Goal: Transaction & Acquisition: Purchase product/service

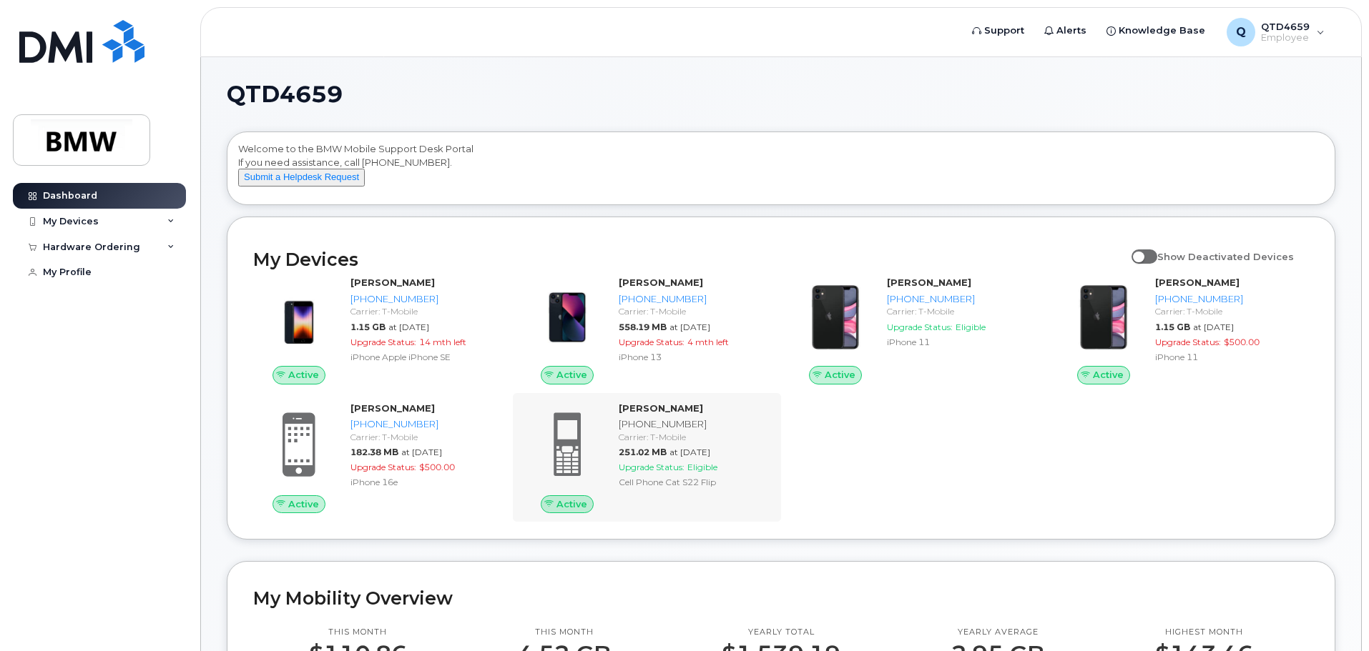
scroll to position [143, 0]
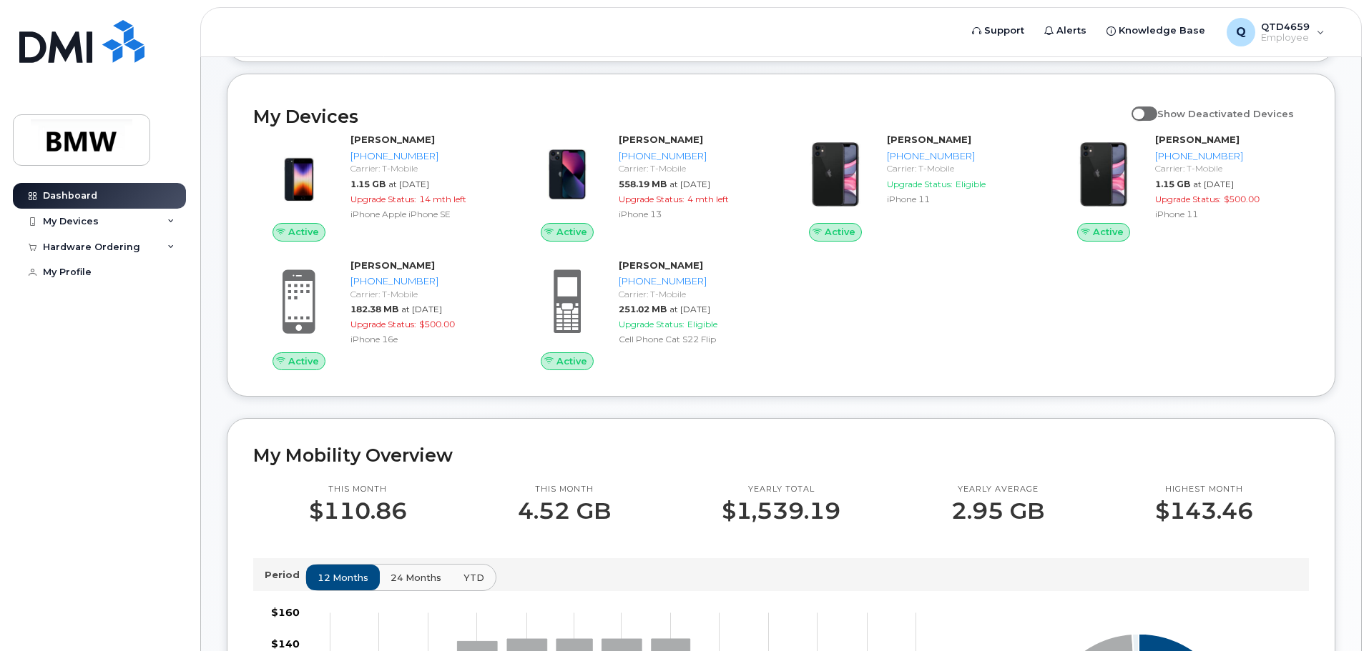
click at [852, 318] on div "Active [PERSON_NAME] [PHONE_NUMBER] Carrier: T-Mobile 1.15 GB at [DATE] Upgrade…" at bounding box center [781, 251] width 1073 height 255
click at [94, 222] on div "My Devices" at bounding box center [71, 221] width 56 height 11
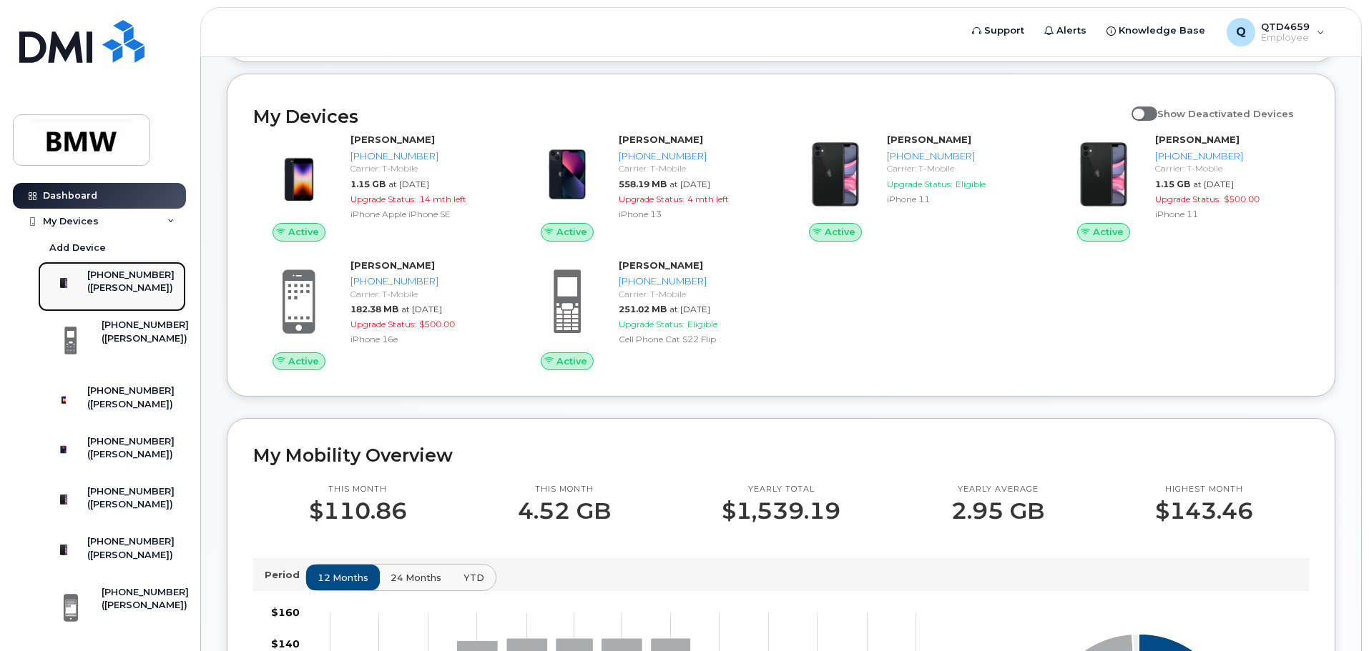
click at [121, 293] on div "([PERSON_NAME])" at bounding box center [130, 288] width 87 height 13
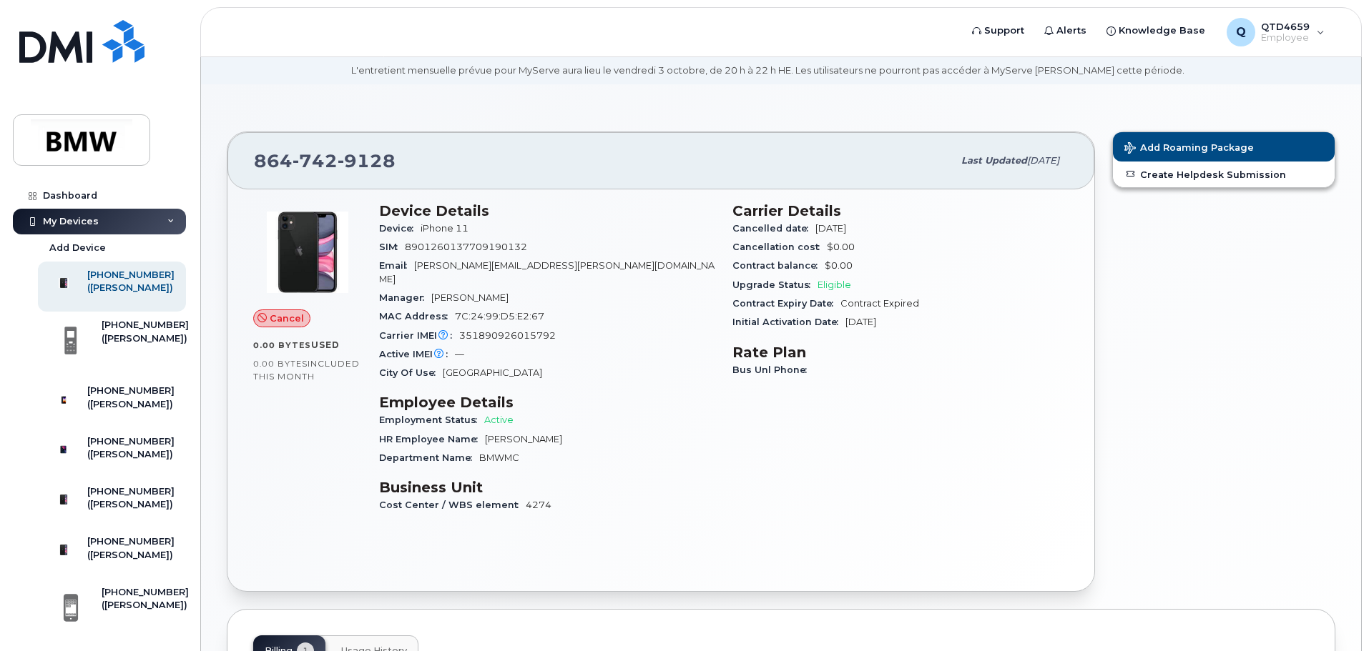
scroll to position [72, 0]
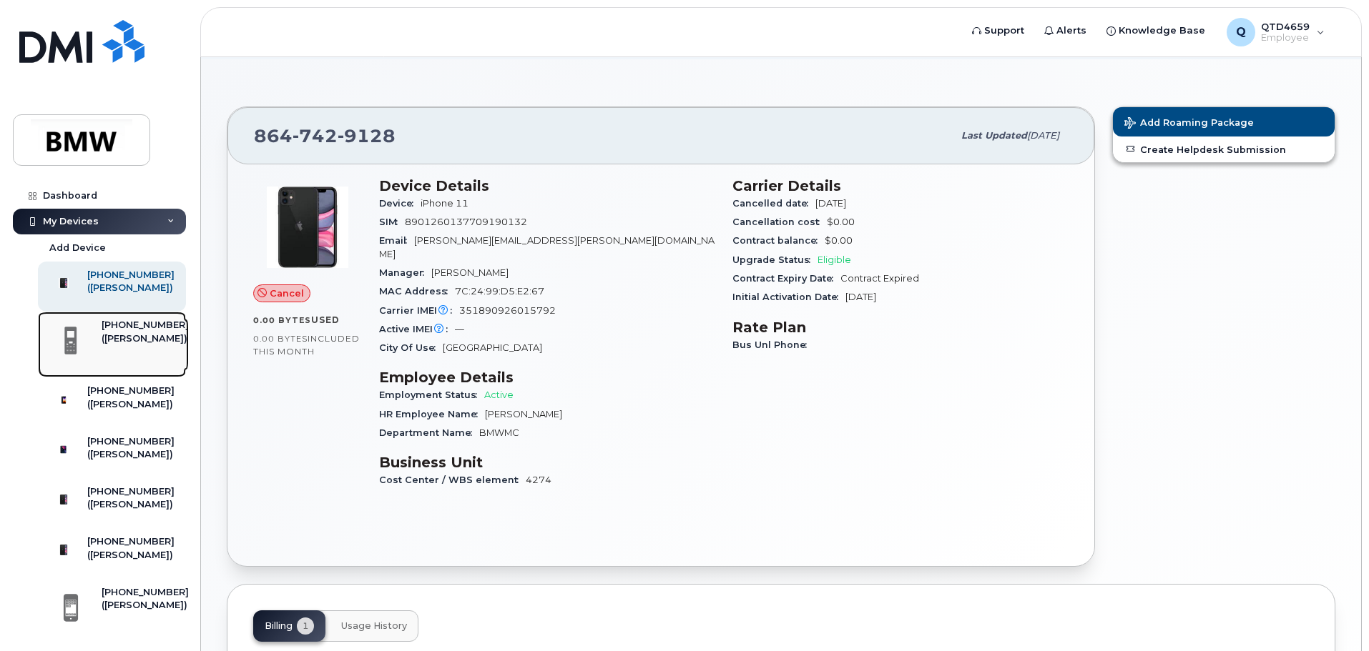
click at [102, 332] on div "[PHONE_NUMBER]" at bounding box center [145, 325] width 87 height 13
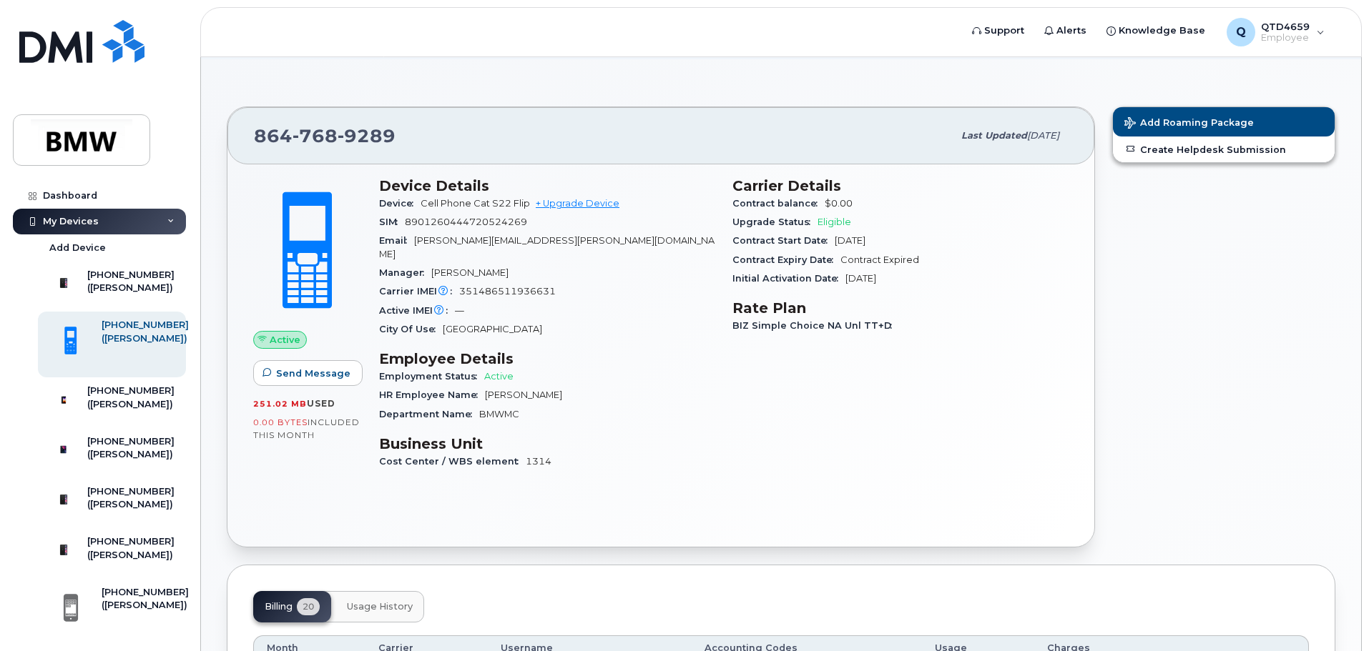
scroll to position [143, 0]
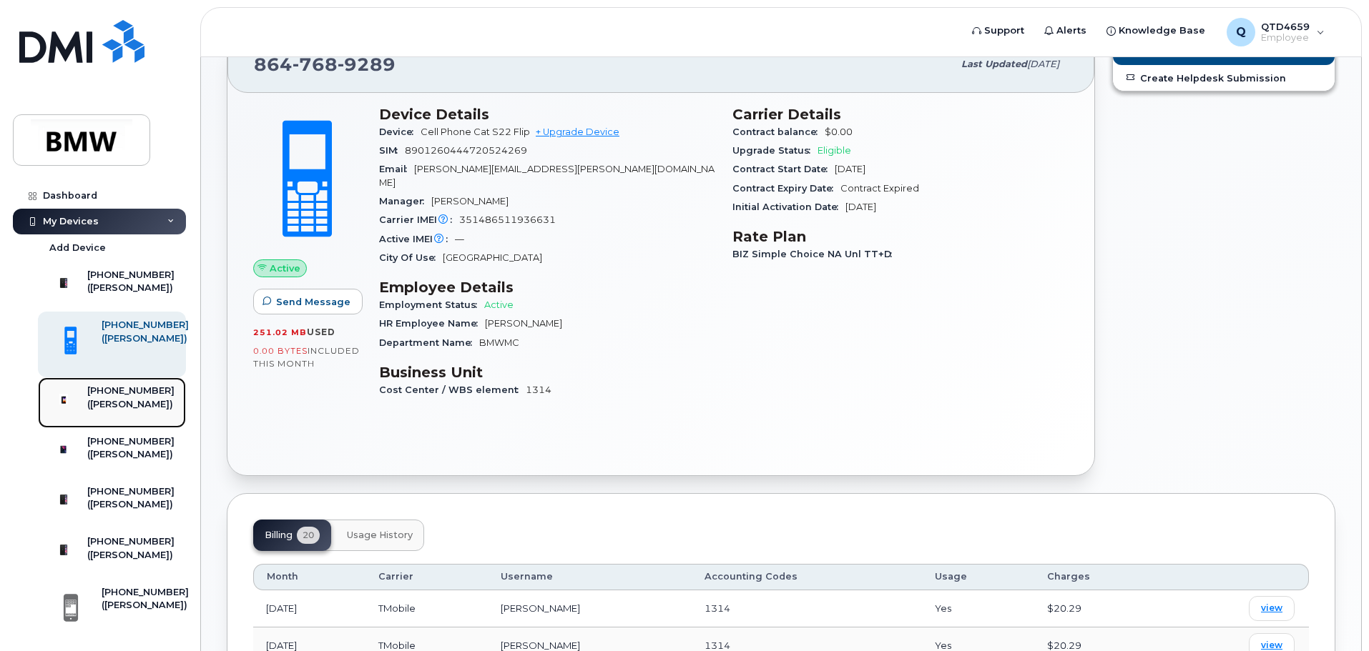
click at [154, 398] on div "[PHONE_NUMBER]" at bounding box center [130, 391] width 87 height 13
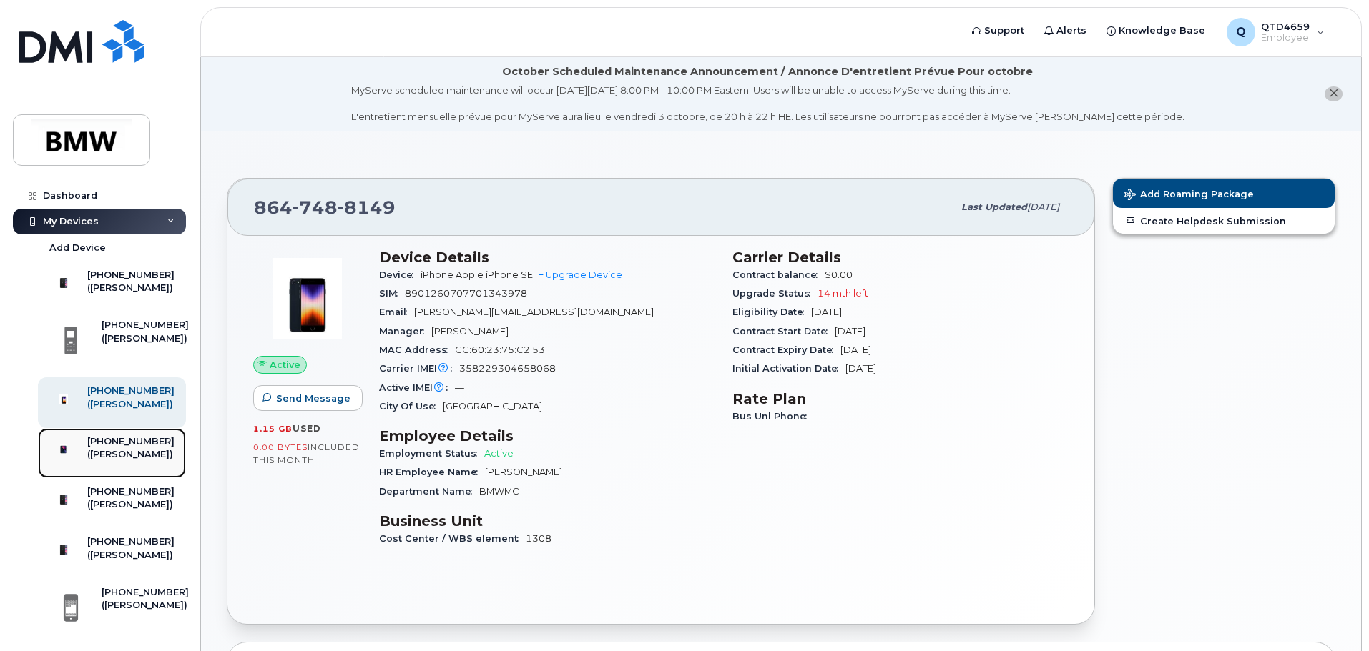
click at [94, 461] on div "([PERSON_NAME])" at bounding box center [130, 454] width 87 height 13
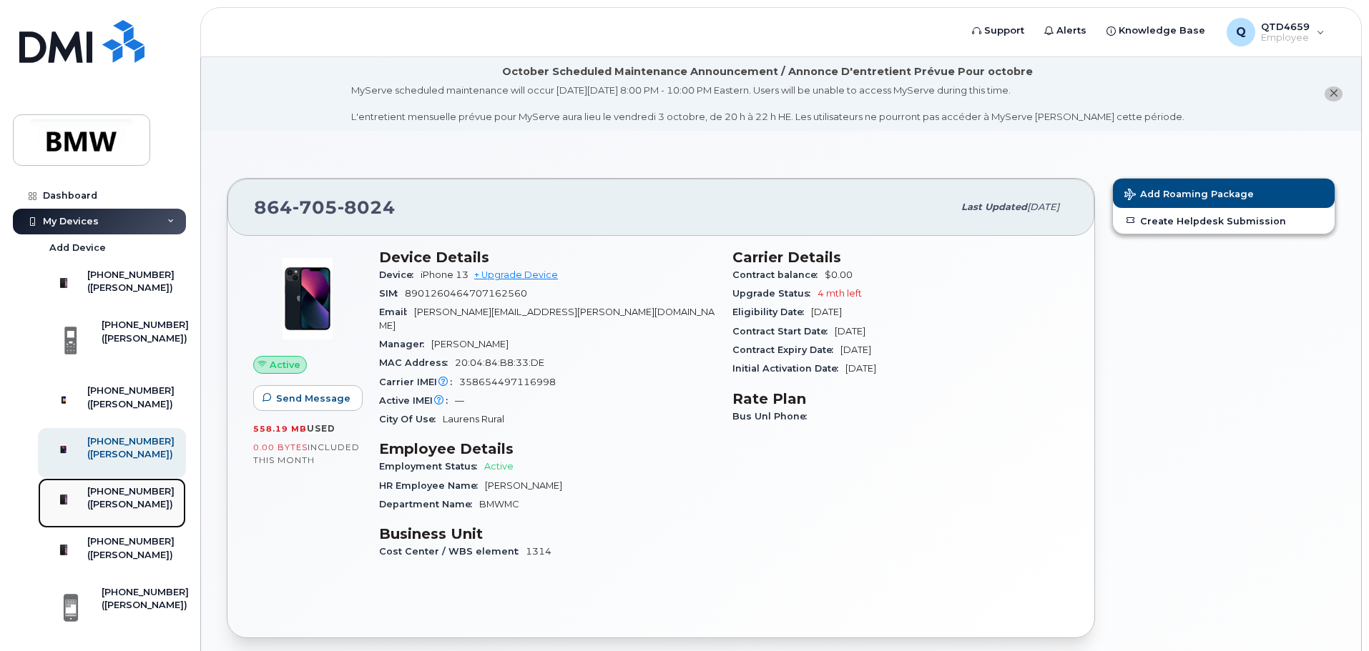
click at [119, 511] on div "([PERSON_NAME])" at bounding box center [130, 504] width 87 height 13
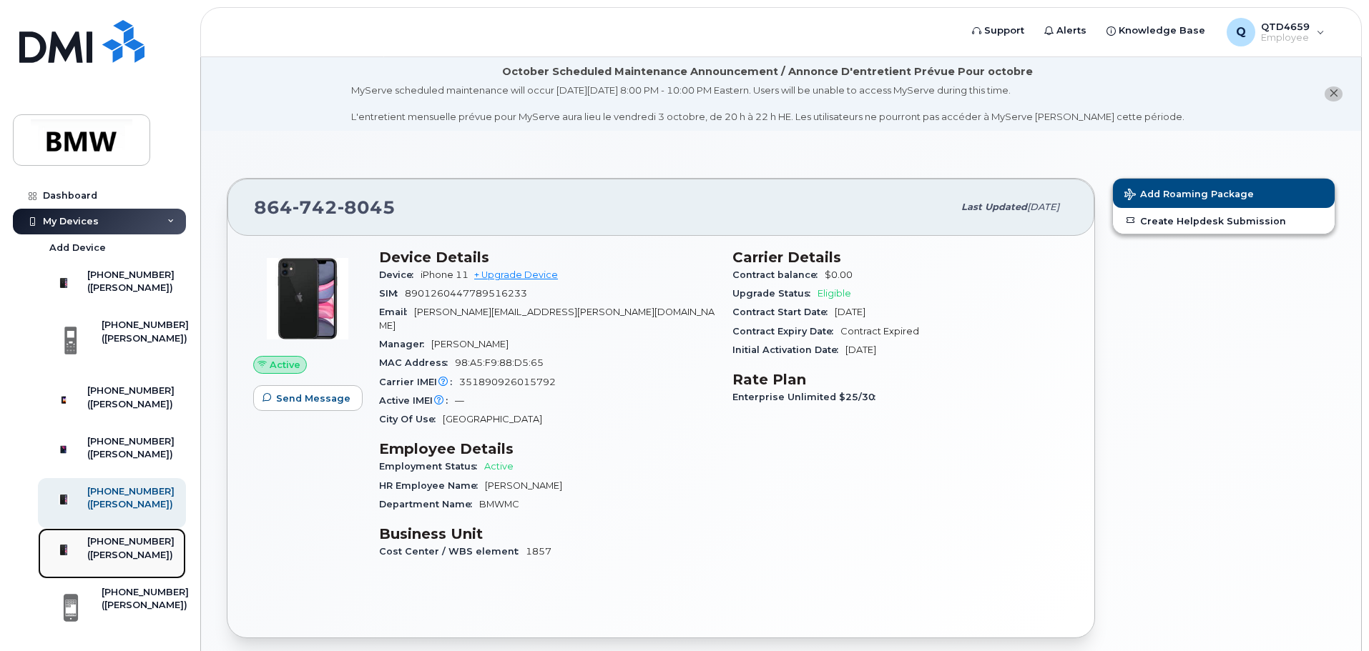
click at [131, 562] on div "([PERSON_NAME])" at bounding box center [130, 555] width 87 height 13
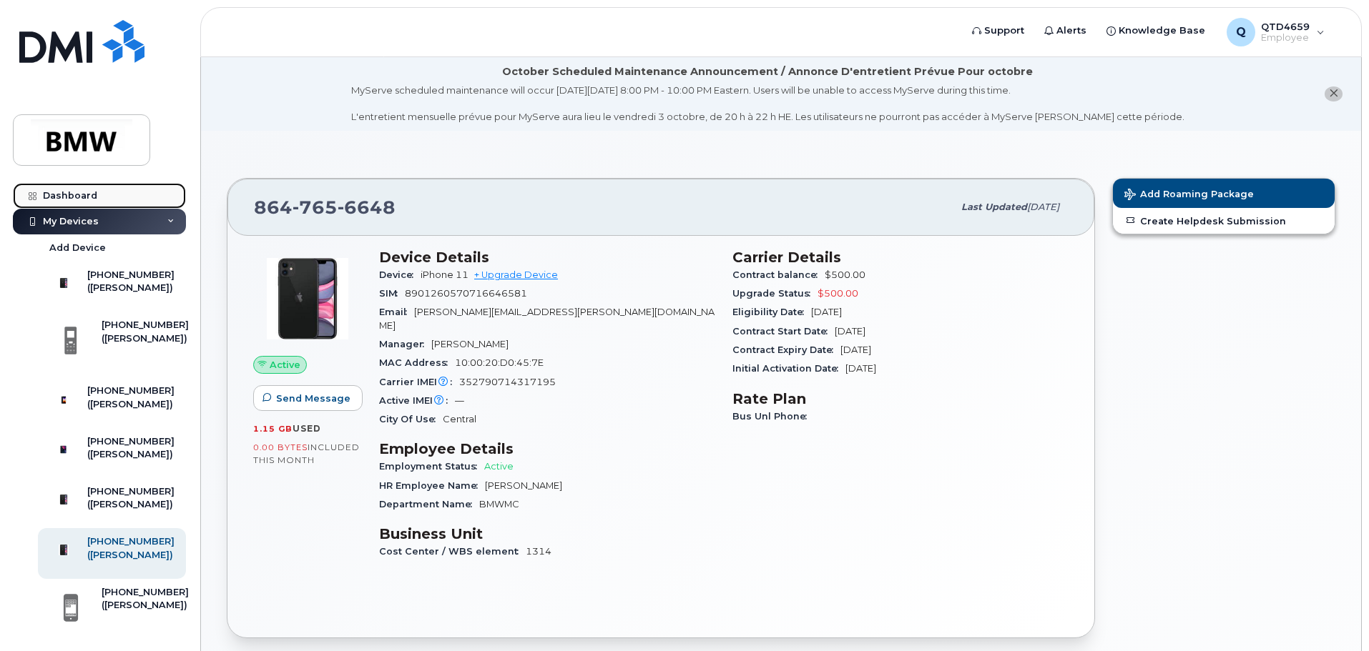
click at [87, 199] on div "Dashboard" at bounding box center [70, 195] width 54 height 11
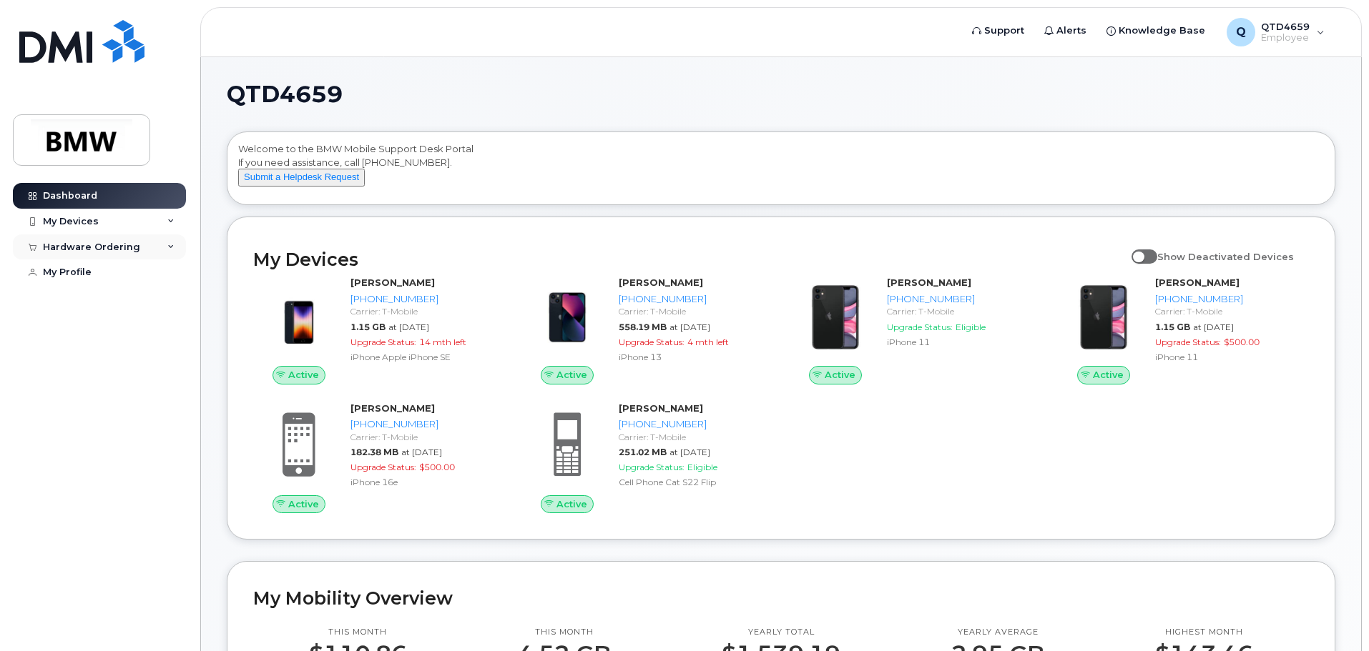
click at [92, 250] on div "Hardware Ordering" at bounding box center [91, 247] width 97 height 11
click at [85, 301] on div "New Order" at bounding box center [76, 300] width 54 height 13
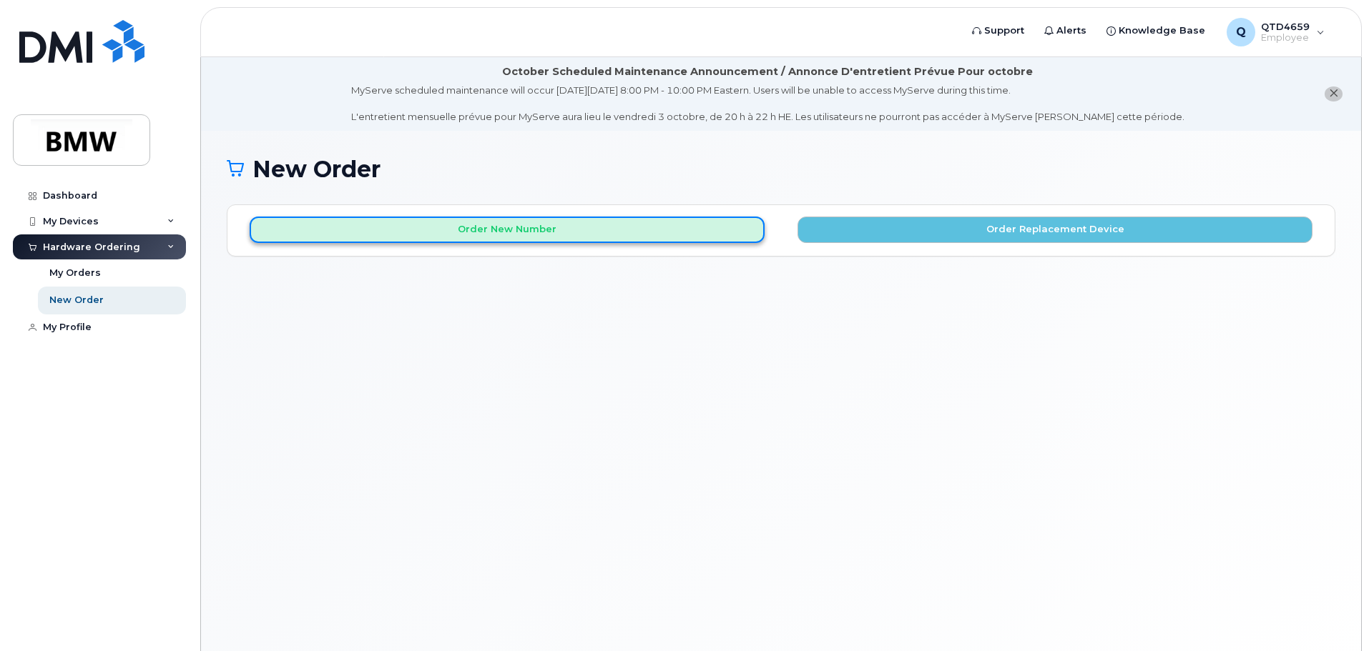
click at [518, 238] on button "Order New Number" at bounding box center [507, 230] width 515 height 26
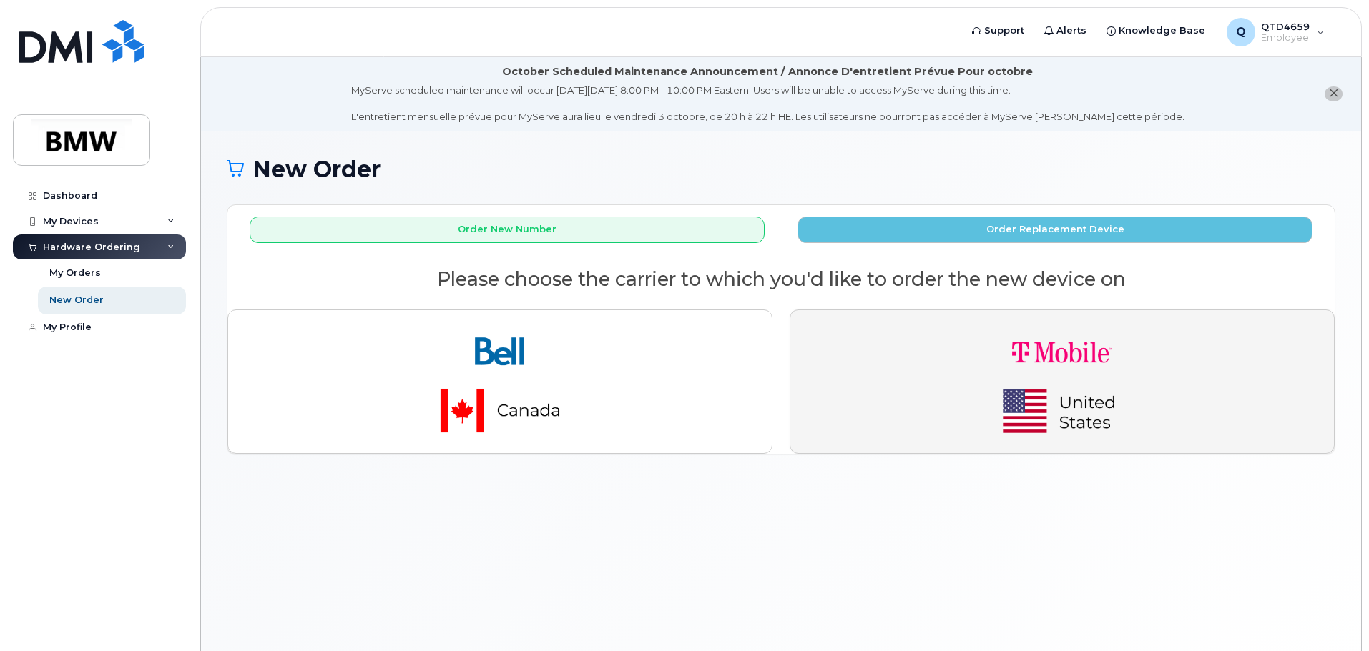
click at [1112, 365] on img "button" at bounding box center [1062, 382] width 200 height 120
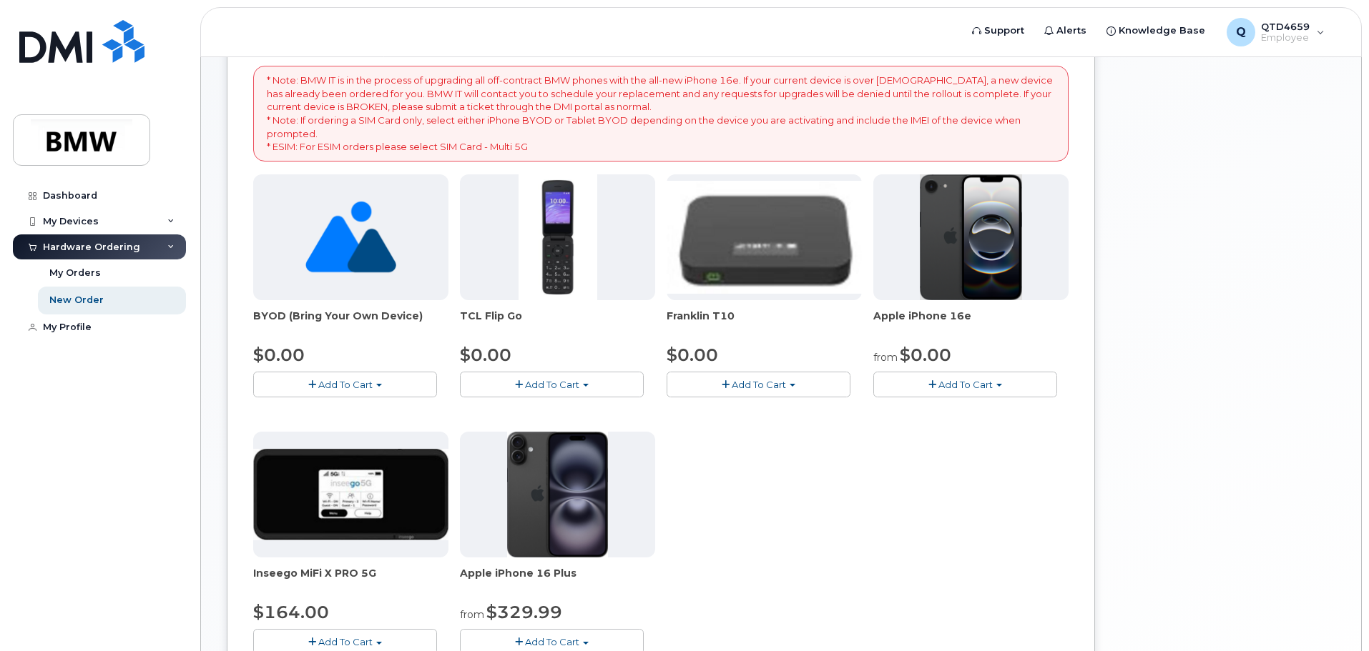
scroll to position [429, 0]
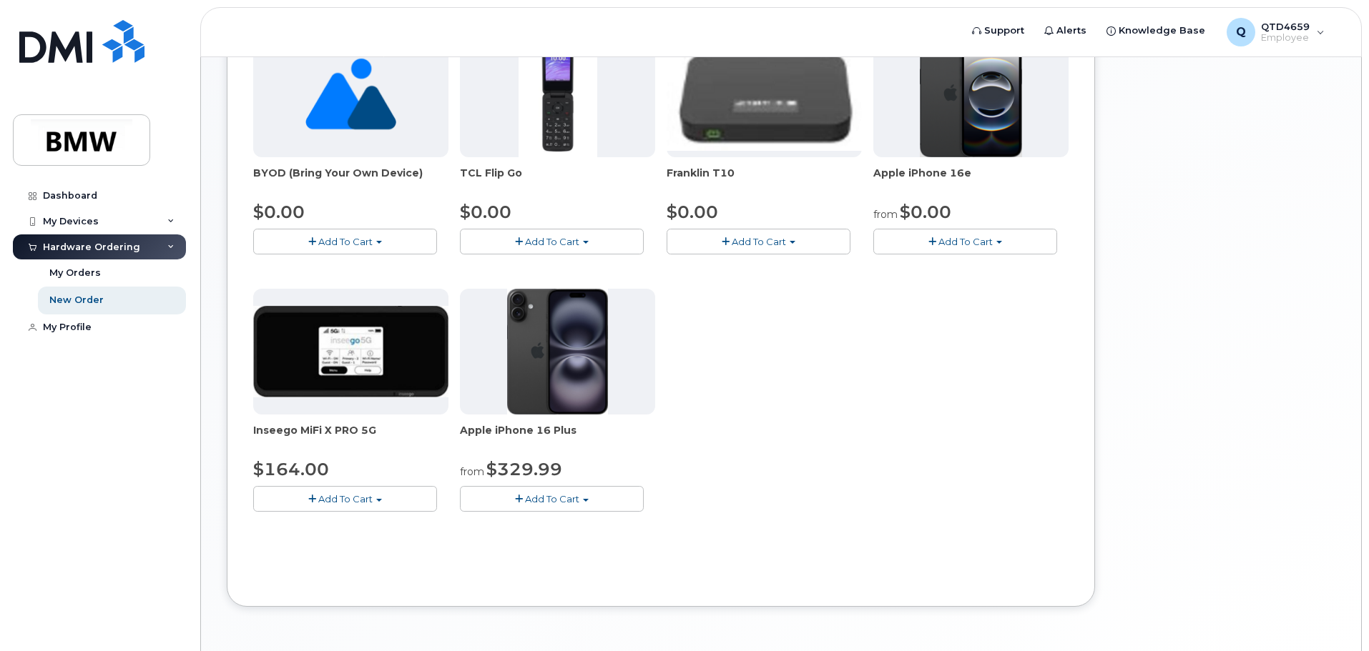
click at [977, 243] on span "Add To Cart" at bounding box center [965, 241] width 54 height 11
click at [941, 267] on link "$0.00 - 30 Month Activation (128GB)" at bounding box center [980, 269] width 206 height 18
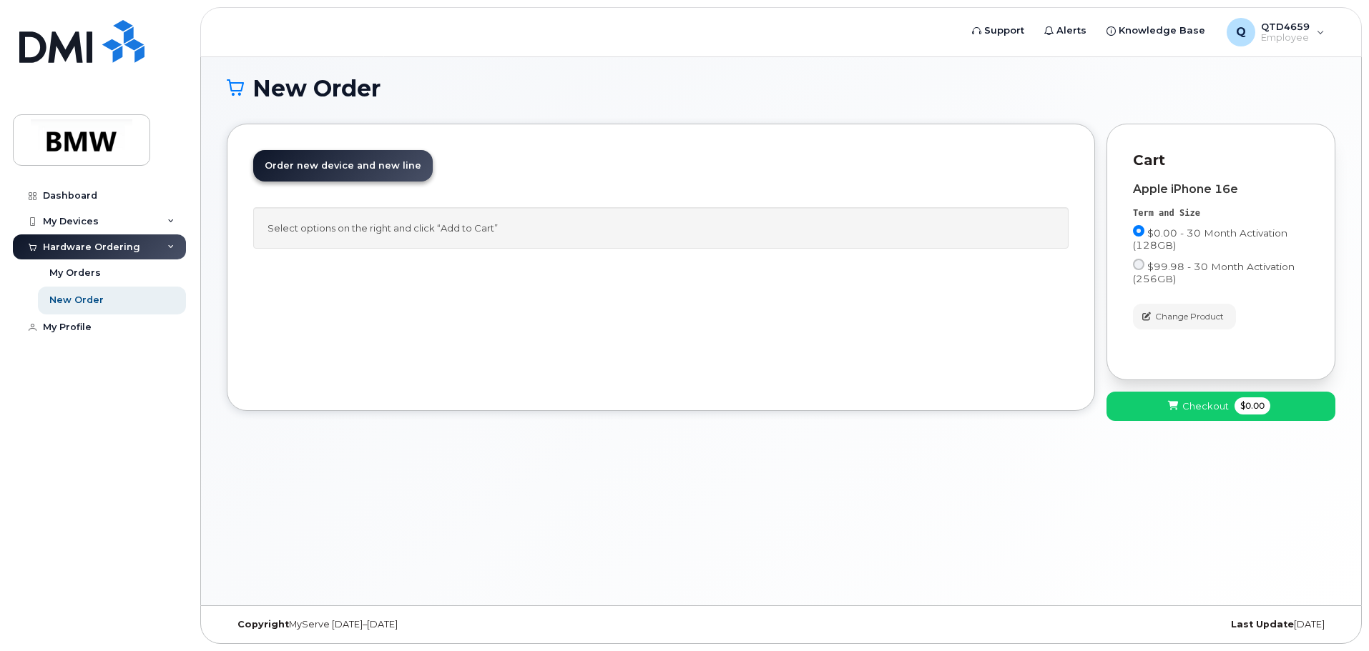
click at [325, 168] on span "Order new device and new line" at bounding box center [343, 165] width 157 height 11
click at [382, 231] on div "Select options on the right and click “Add to Cart”" at bounding box center [660, 228] width 815 height 42
click at [1209, 406] on span "Checkout" at bounding box center [1205, 407] width 46 height 14
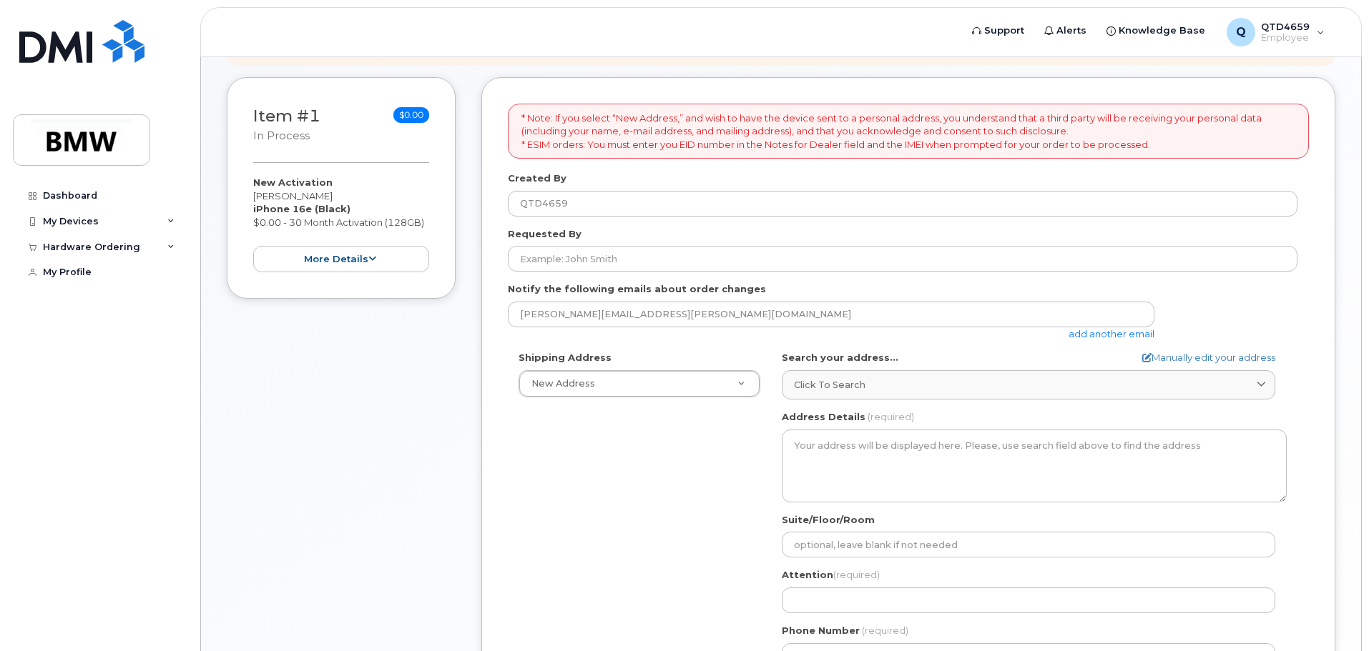
scroll to position [287, 0]
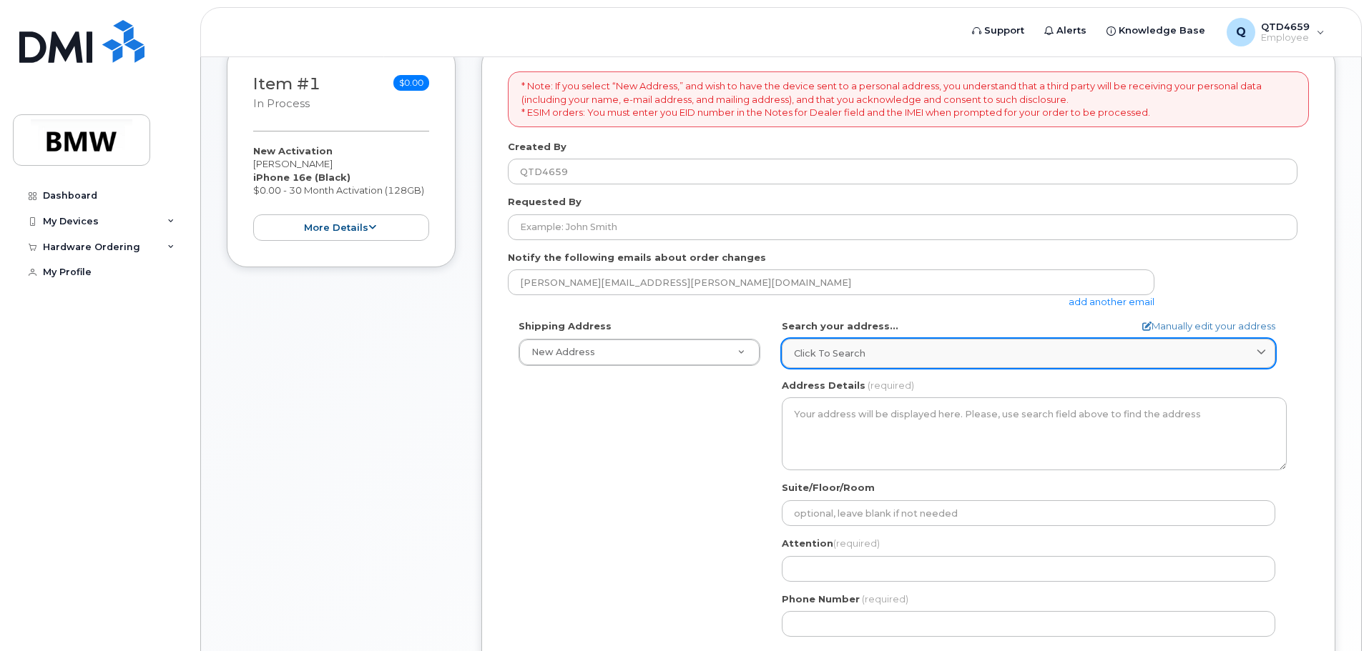
click at [845, 361] on link "Click to search" at bounding box center [1028, 353] width 493 height 29
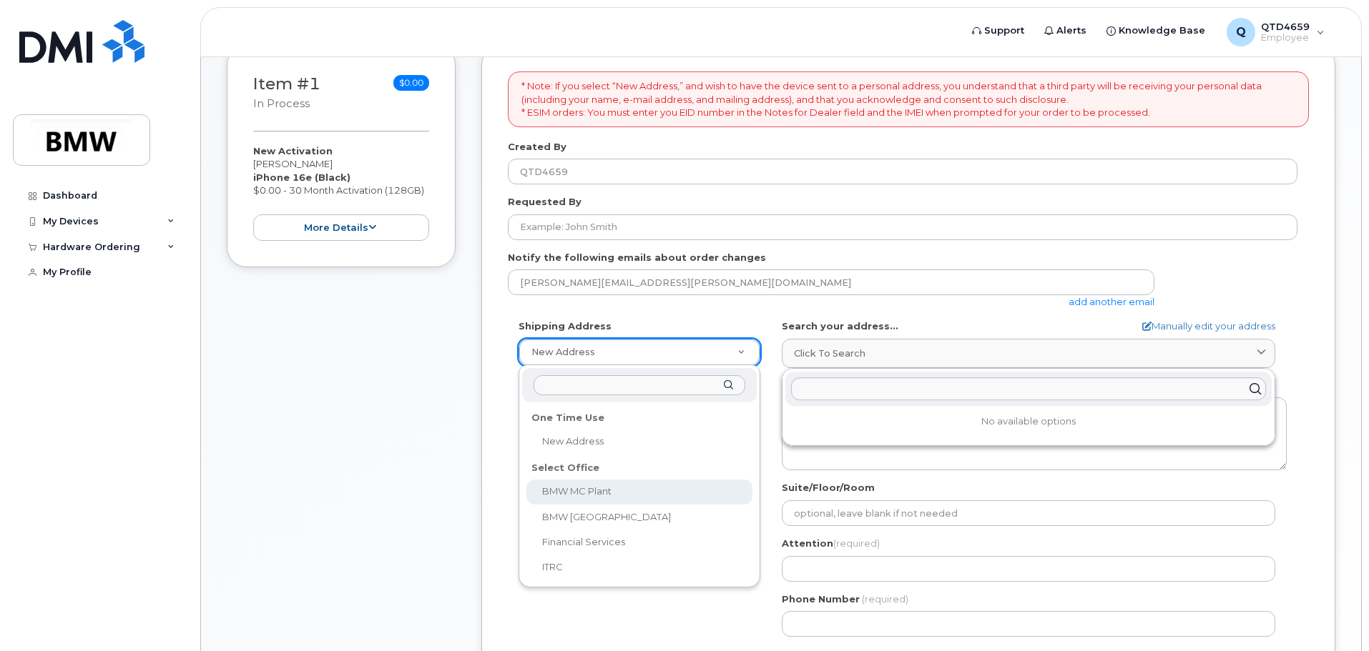
select select
type textarea "1400 Highway 101 S GREER SC 29651-6731 UNITED STATES Greer South Carolina 29651…"
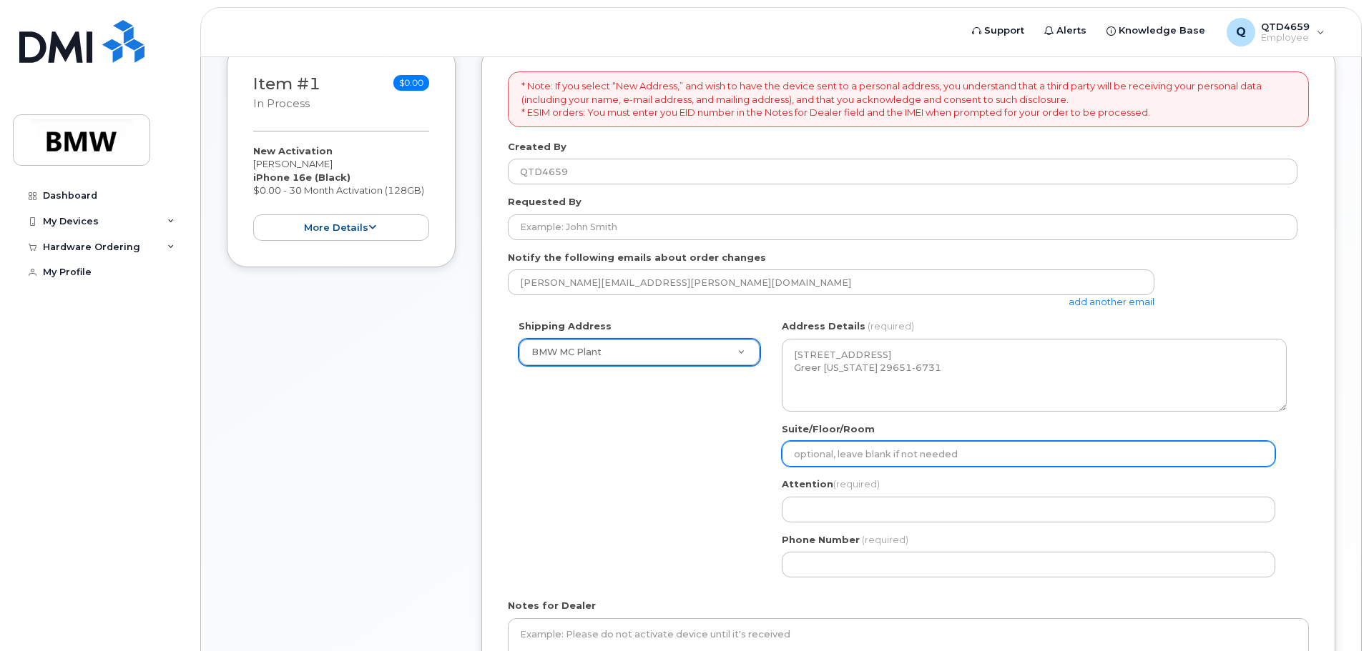
type input "L"
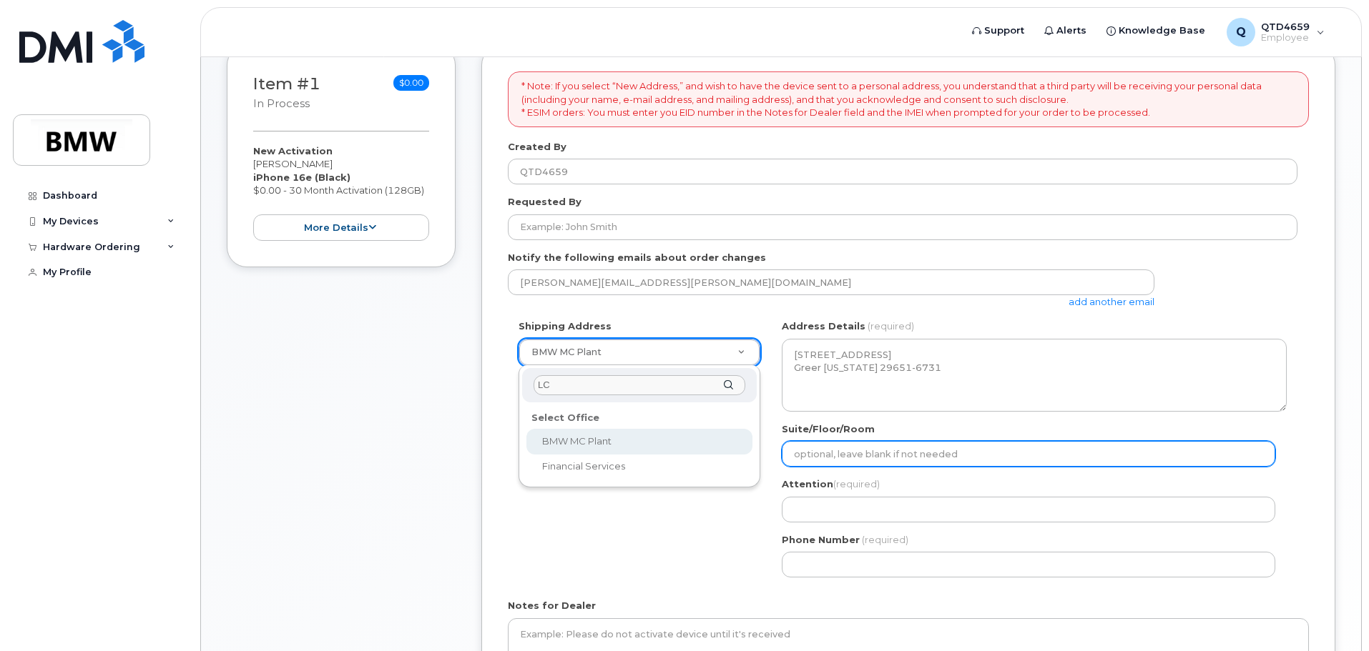
type input "L"
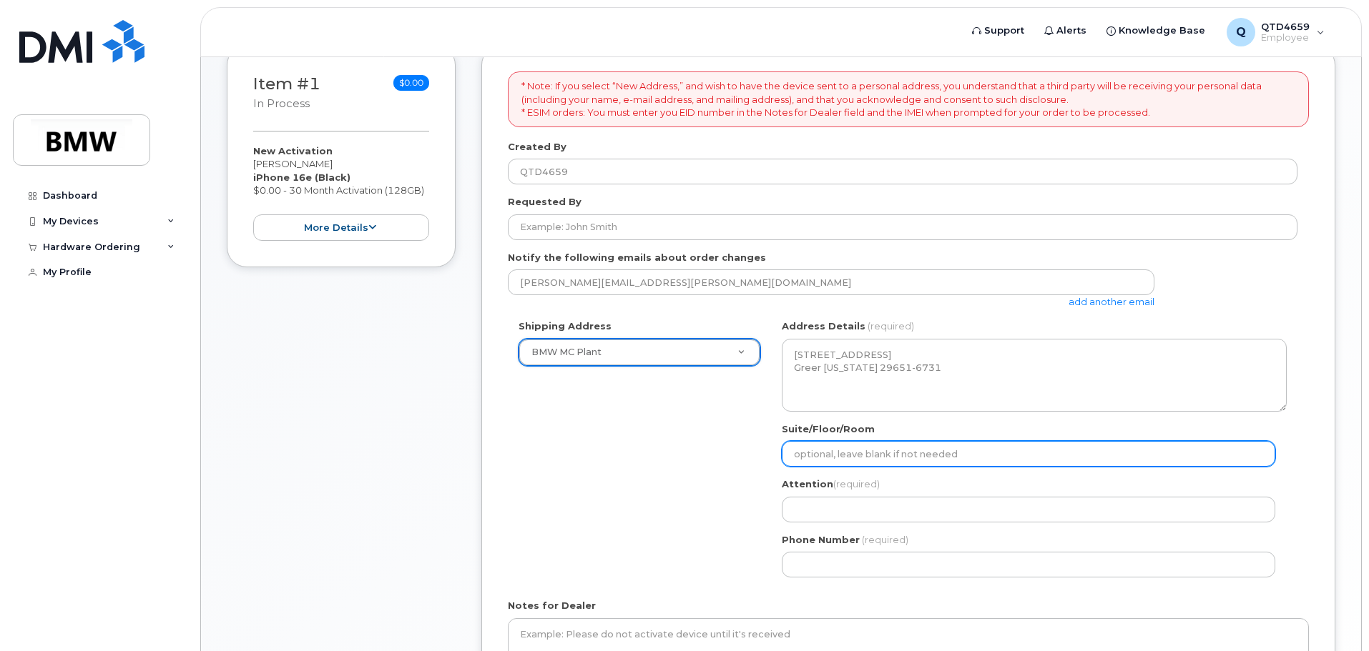
type input "L"
type input "LC"
click at [982, 452] on input "Suite/Floor/Room" at bounding box center [1028, 454] width 493 height 26
type input "LCX Manager Office"
select select
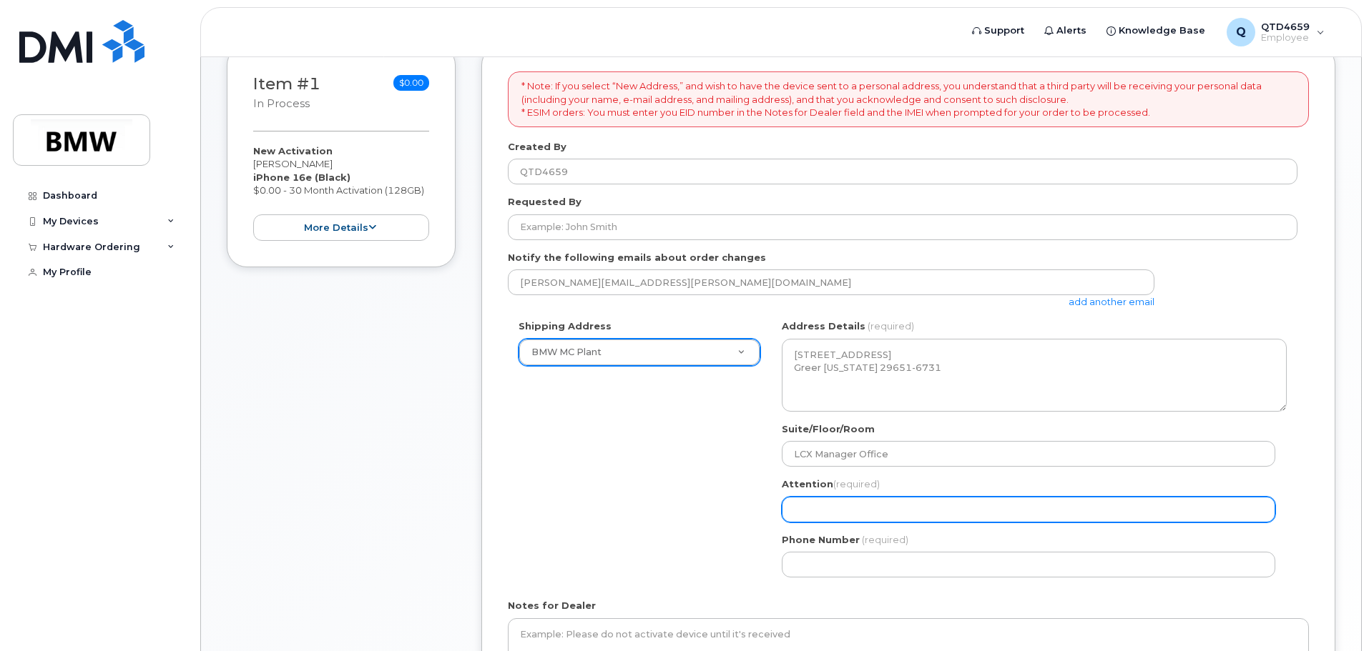
click at [882, 506] on input "Attention (required)" at bounding box center [1028, 510] width 493 height 26
type input "Greg Montgomery"
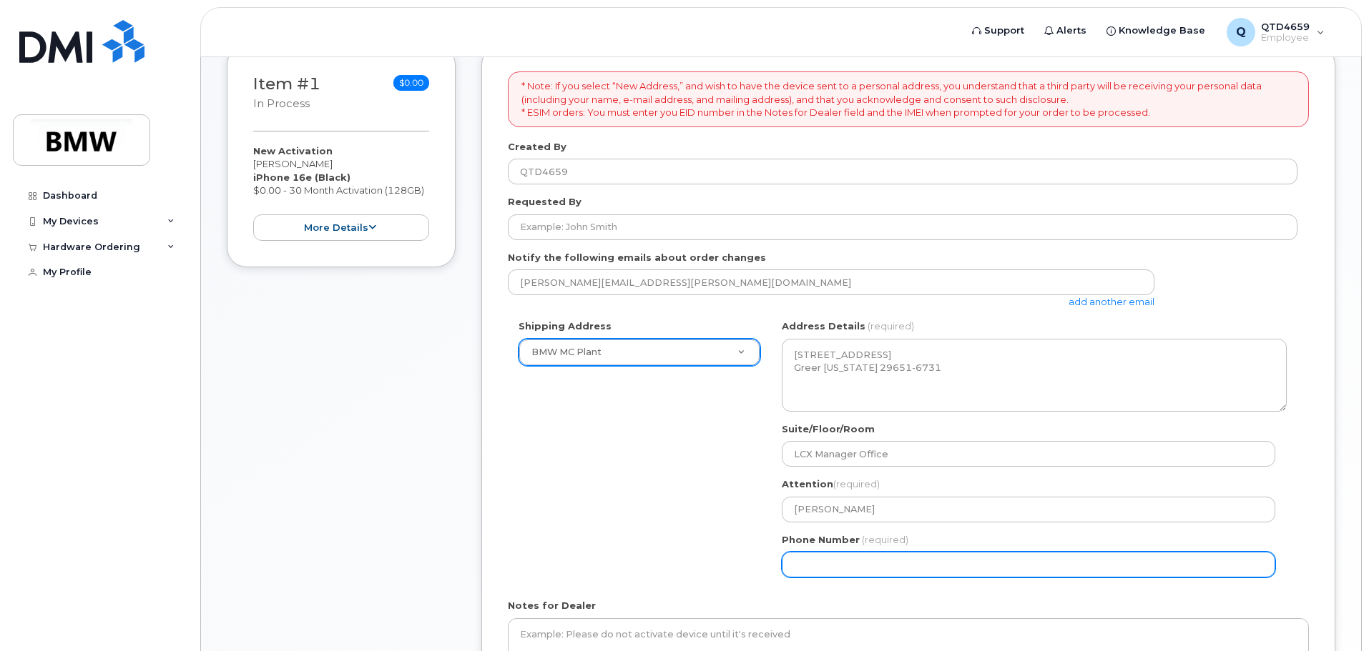
click at [899, 566] on input "Phone Number" at bounding box center [1028, 565] width 493 height 26
select select
type input "864705802"
select select
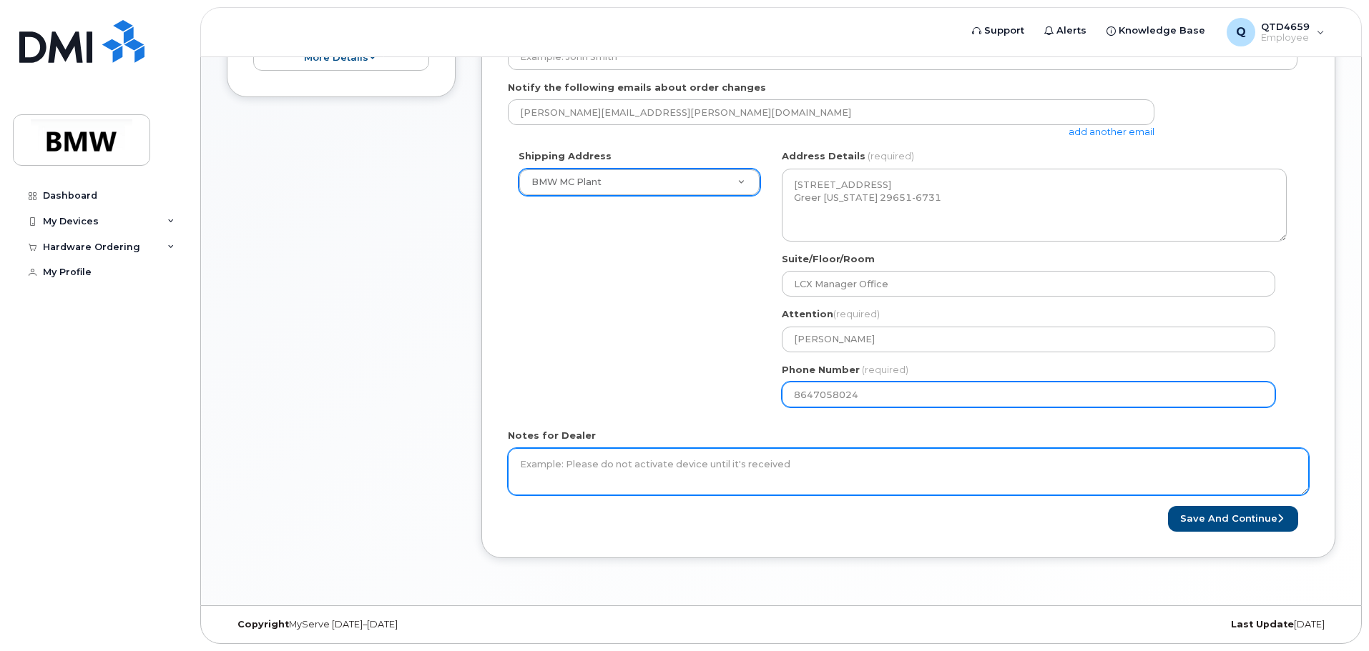
type input "8647058024"
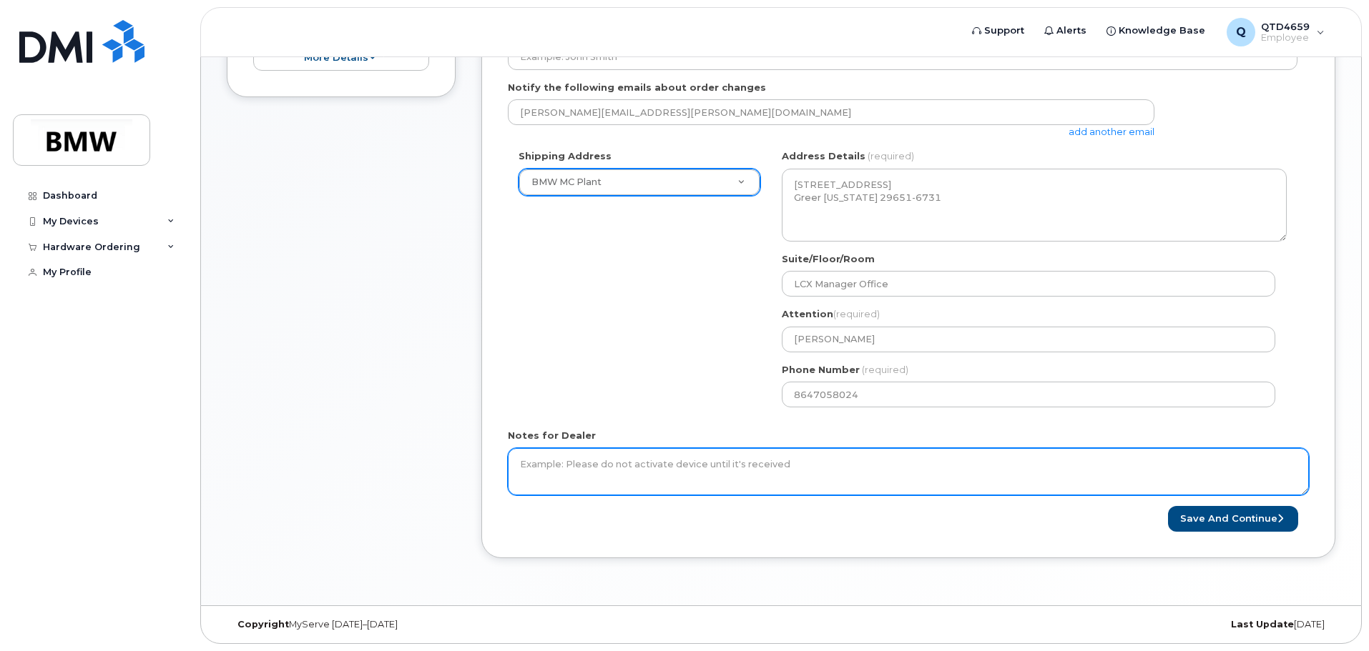
click at [639, 474] on textarea "Notes for Dealer" at bounding box center [908, 471] width 801 height 47
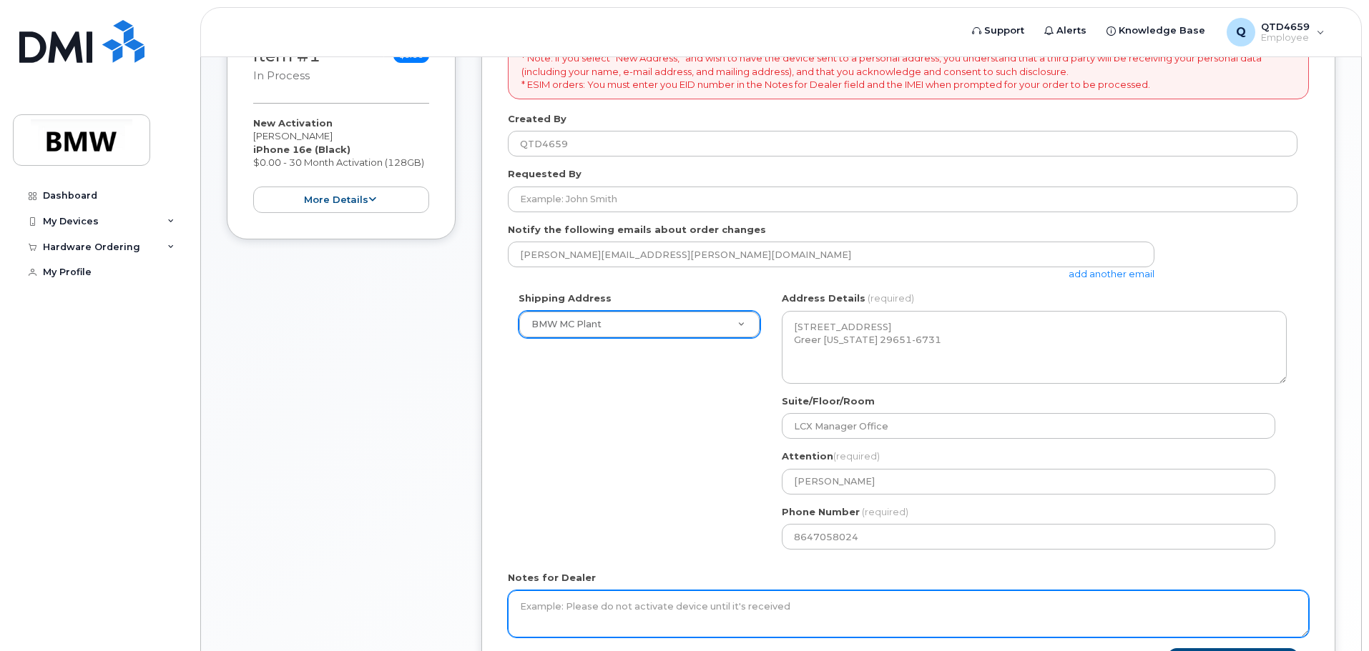
scroll to position [315, 0]
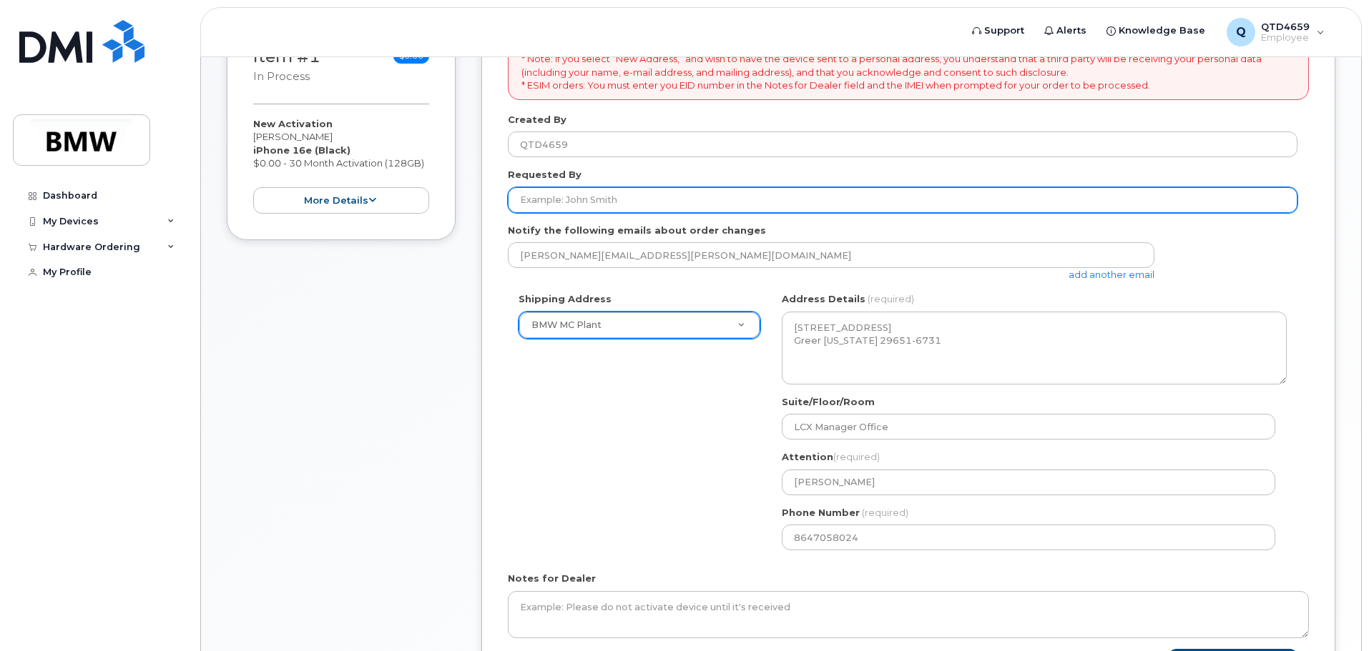
click at [600, 192] on input "Requested By" at bounding box center [902, 200] width 789 height 26
click at [1168, 649] on button "Save and Continue" at bounding box center [1233, 662] width 130 height 26
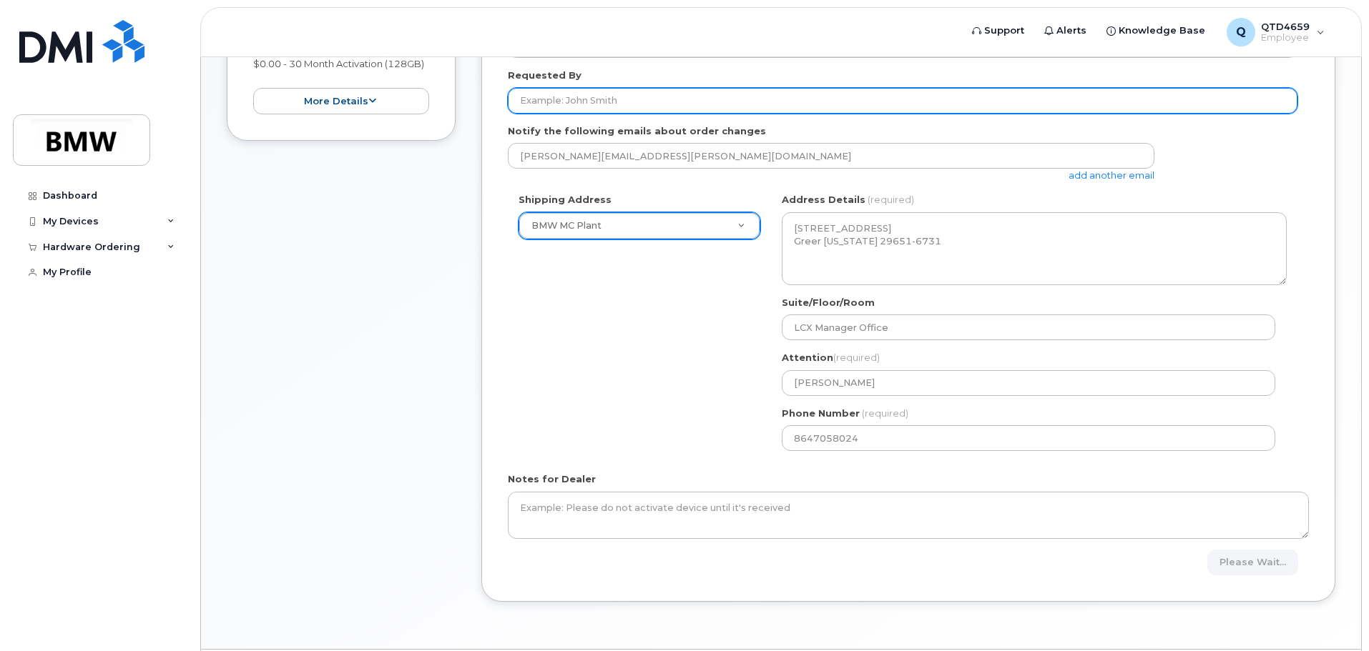
scroll to position [299, 0]
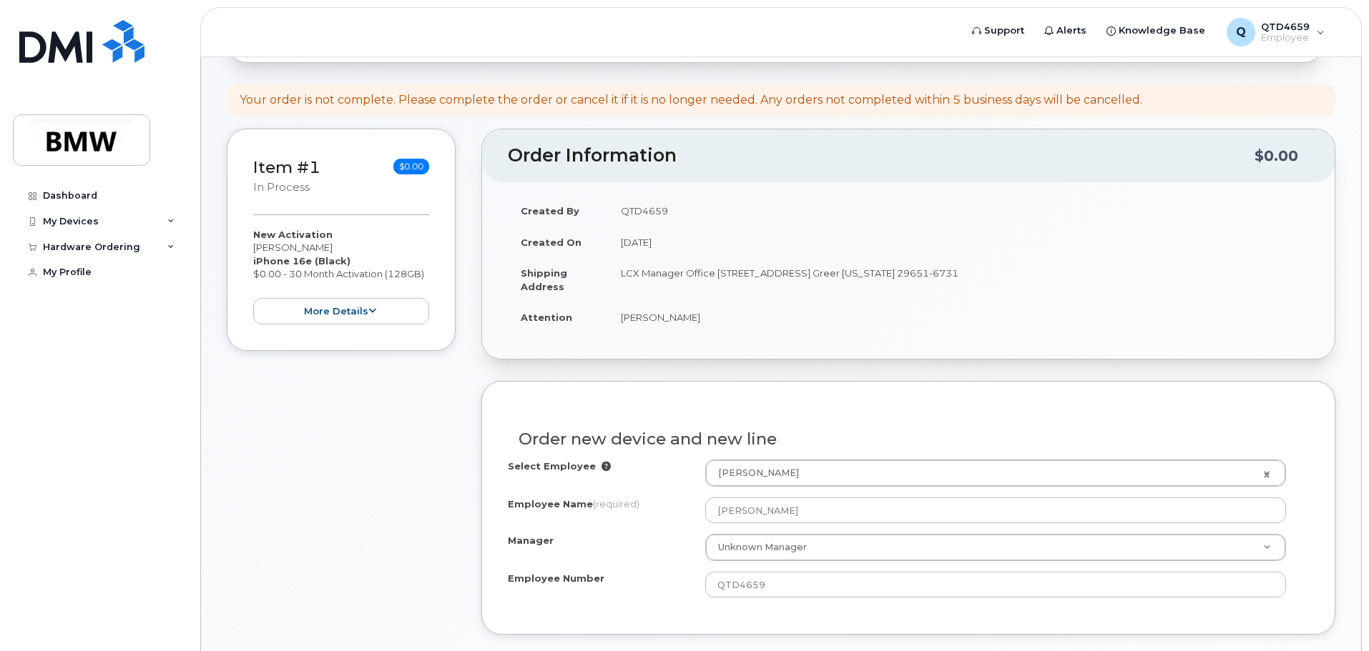
scroll to position [150, 0]
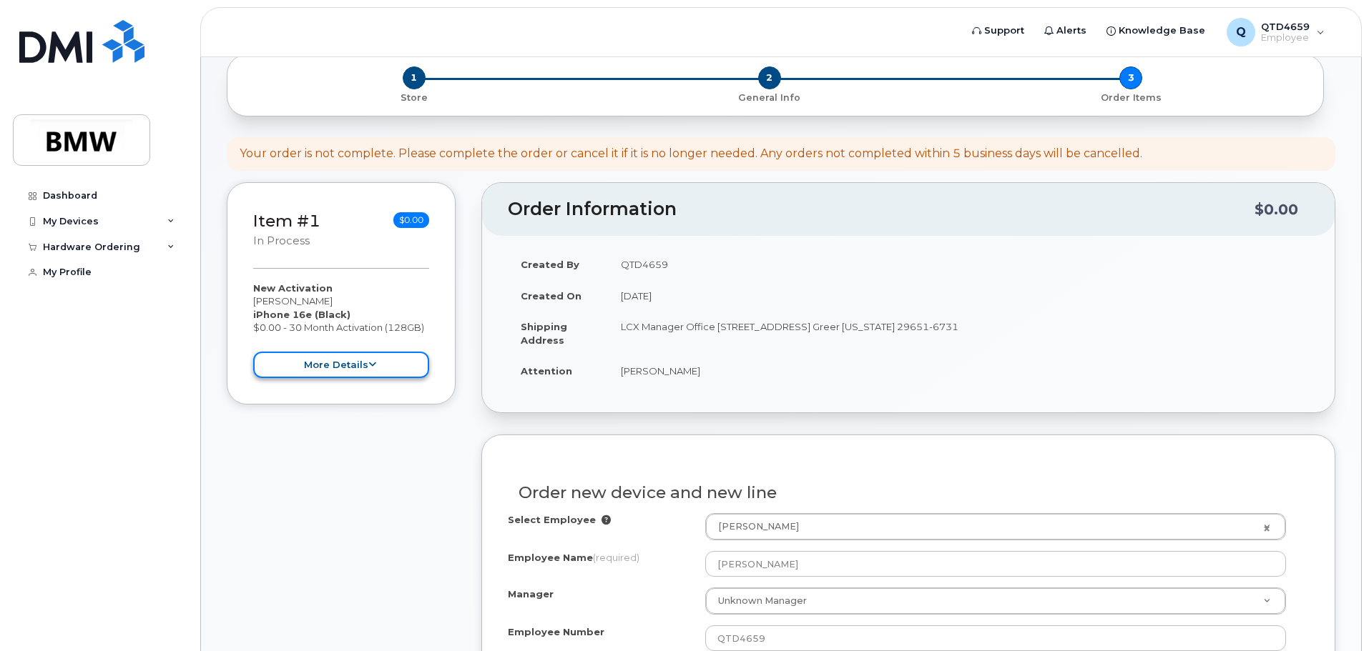
click at [376, 359] on button "more details" at bounding box center [341, 365] width 176 height 26
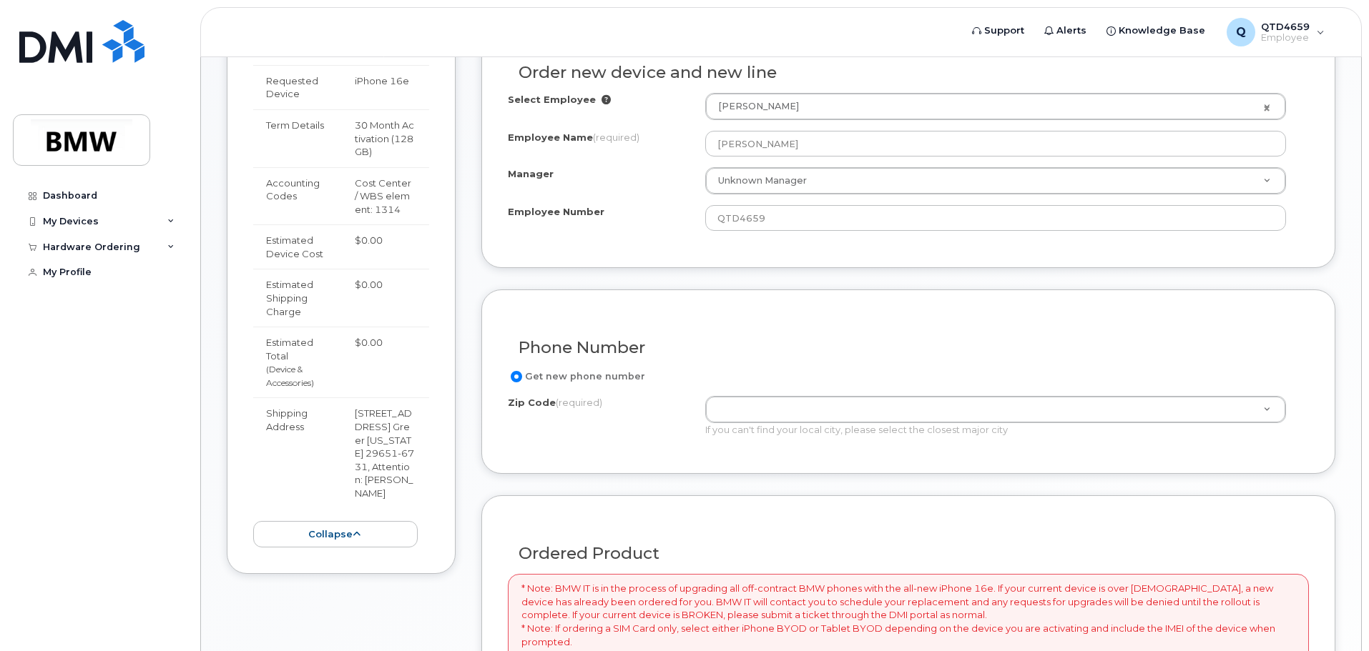
scroll to position [722, 0]
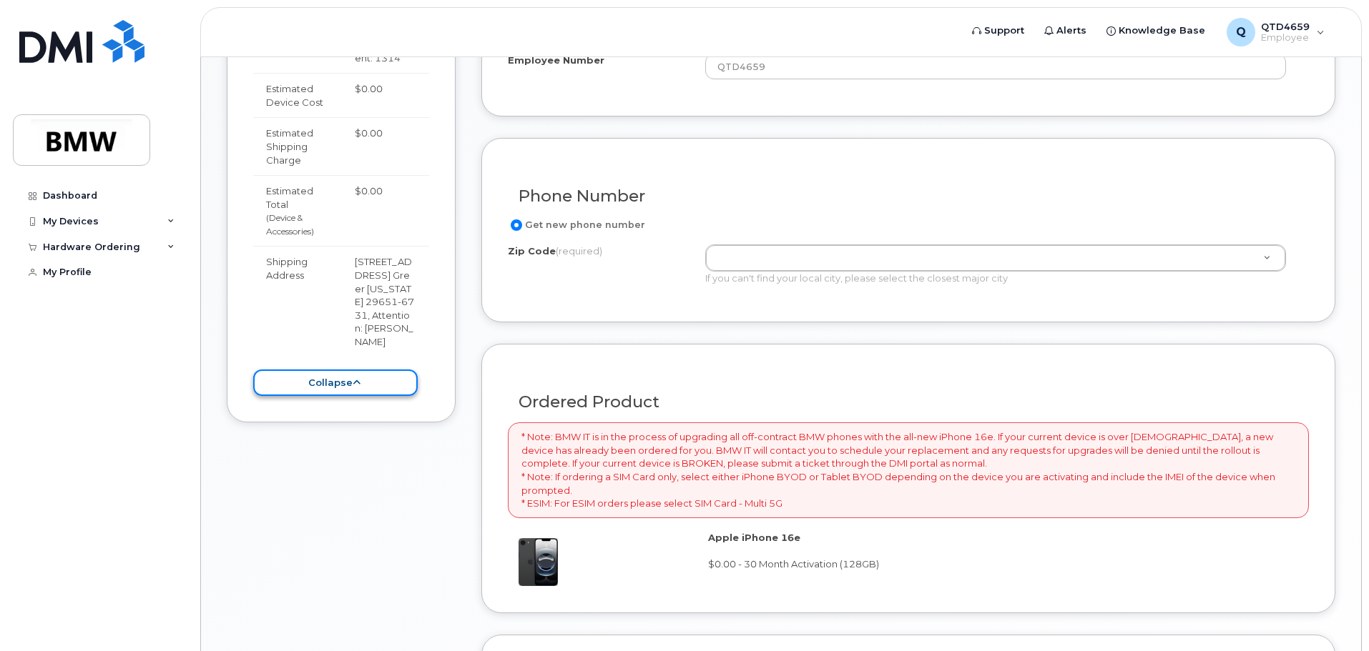
click at [360, 389] on button "collapse" at bounding box center [335, 383] width 164 height 26
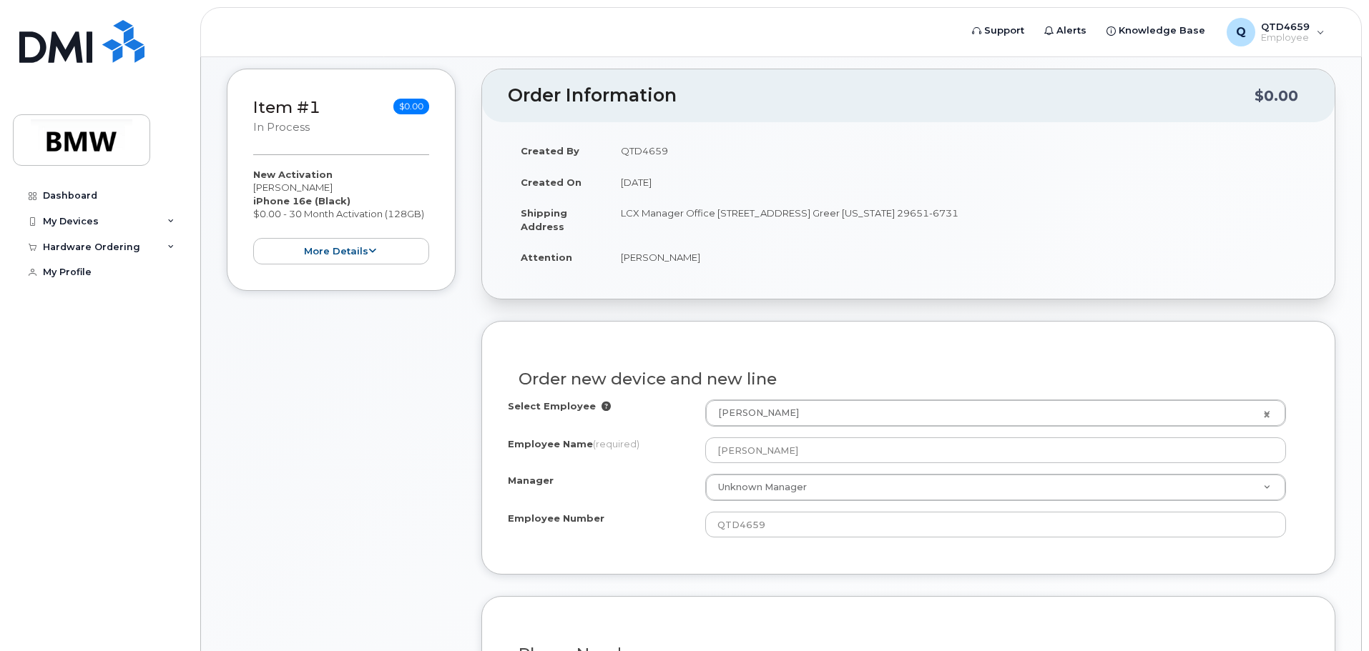
scroll to position [358, 0]
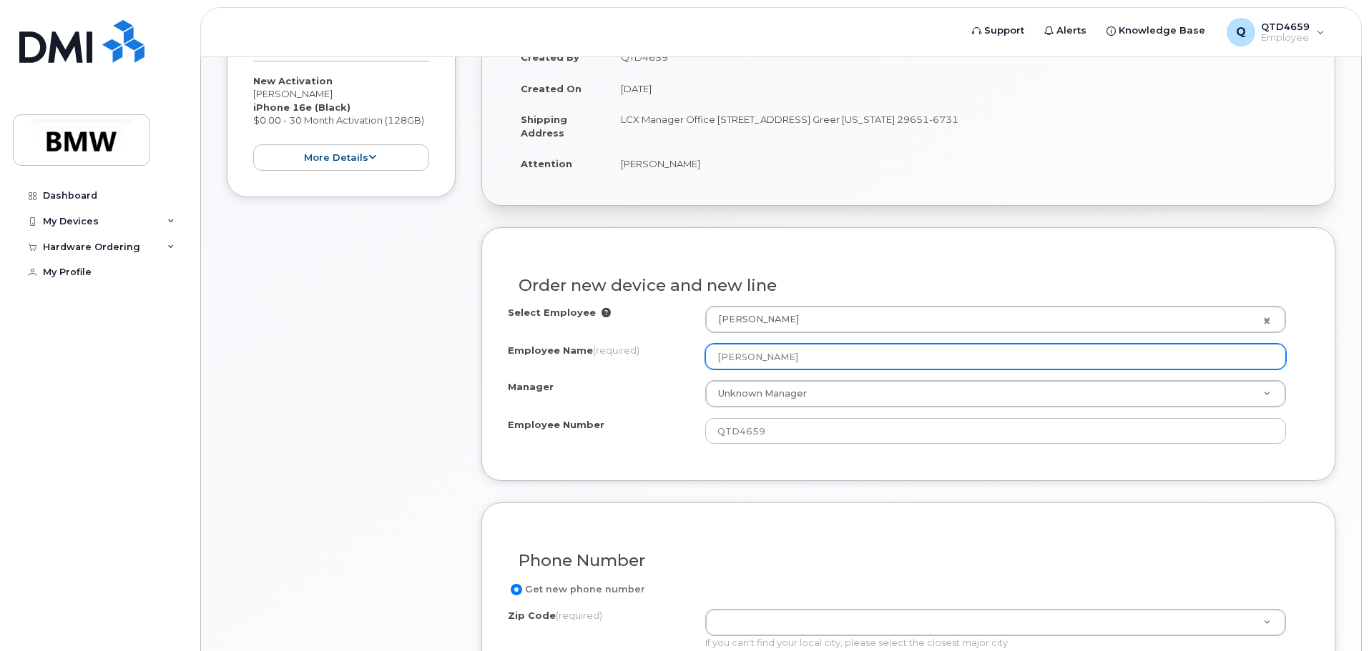
drag, startPoint x: 825, startPoint y: 364, endPoint x: 674, endPoint y: 367, distance: 150.9
click at [674, 367] on div "Employee Name (required) Gregory Montgomery" at bounding box center [908, 357] width 801 height 26
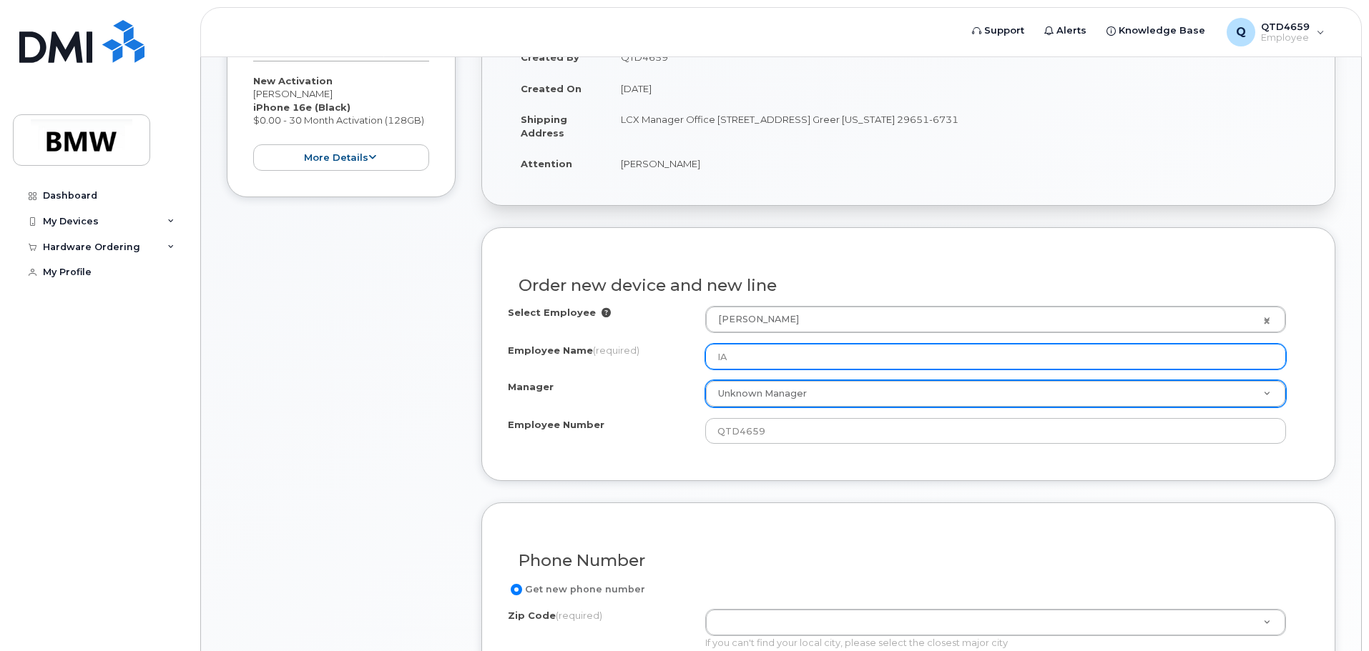
type input "IA"
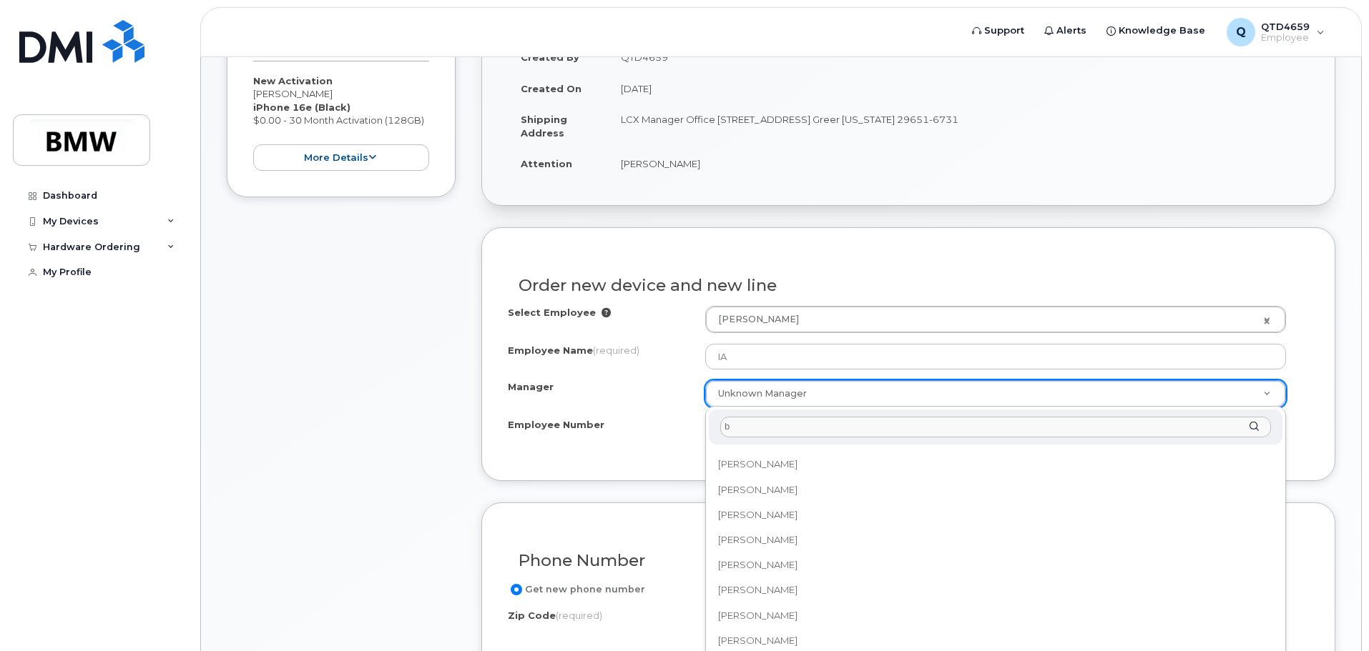
scroll to position [0, 0]
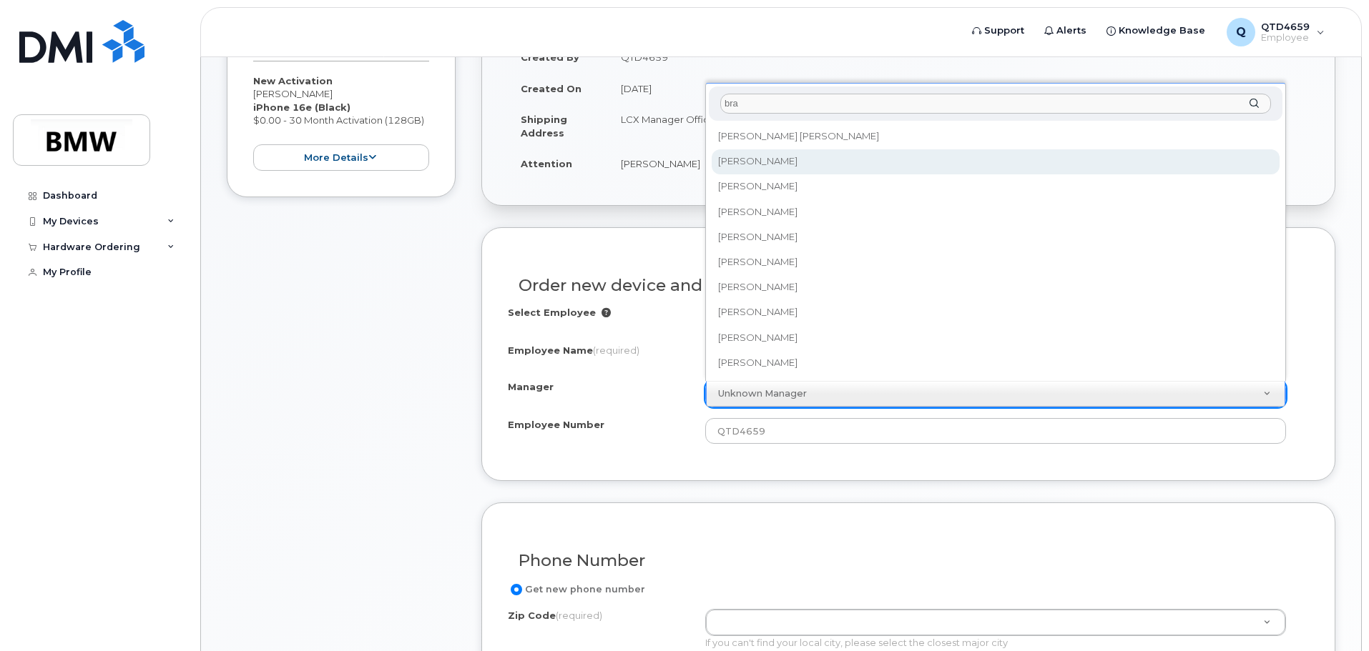
type input "bra"
select select "1895490"
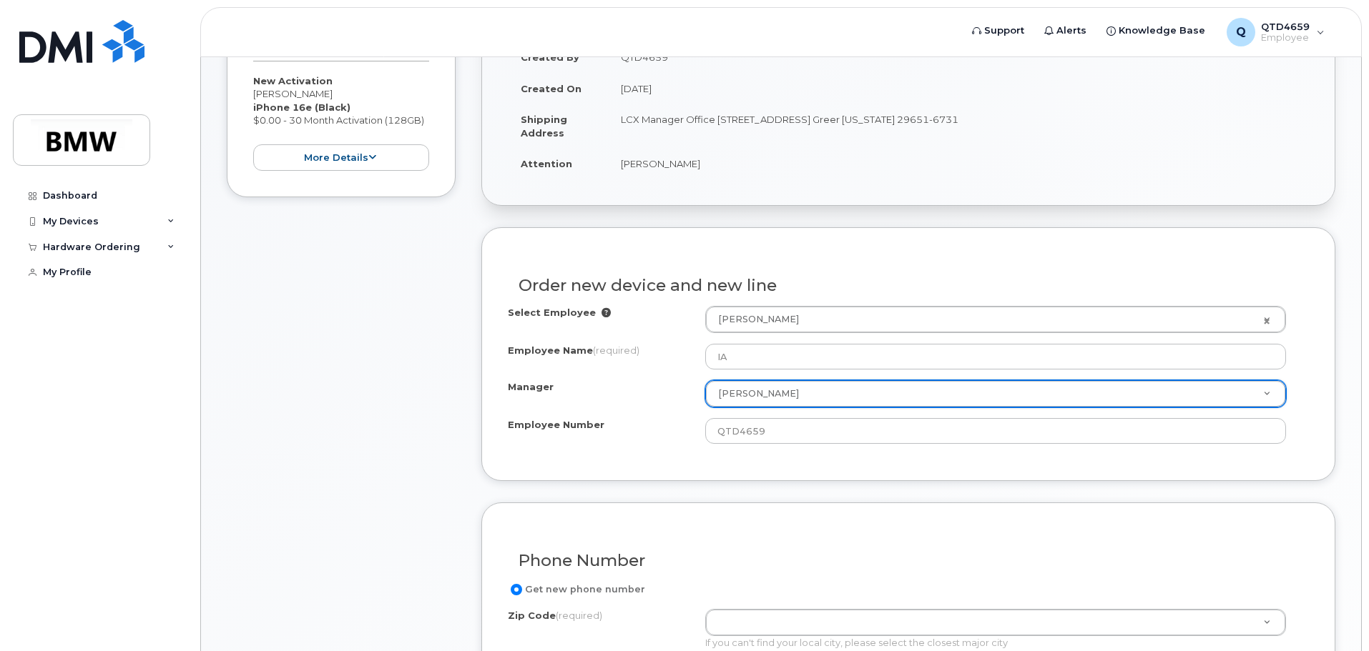
click at [661, 330] on div "Select Employee Gregory Montgomery 1903449" at bounding box center [908, 319] width 801 height 27
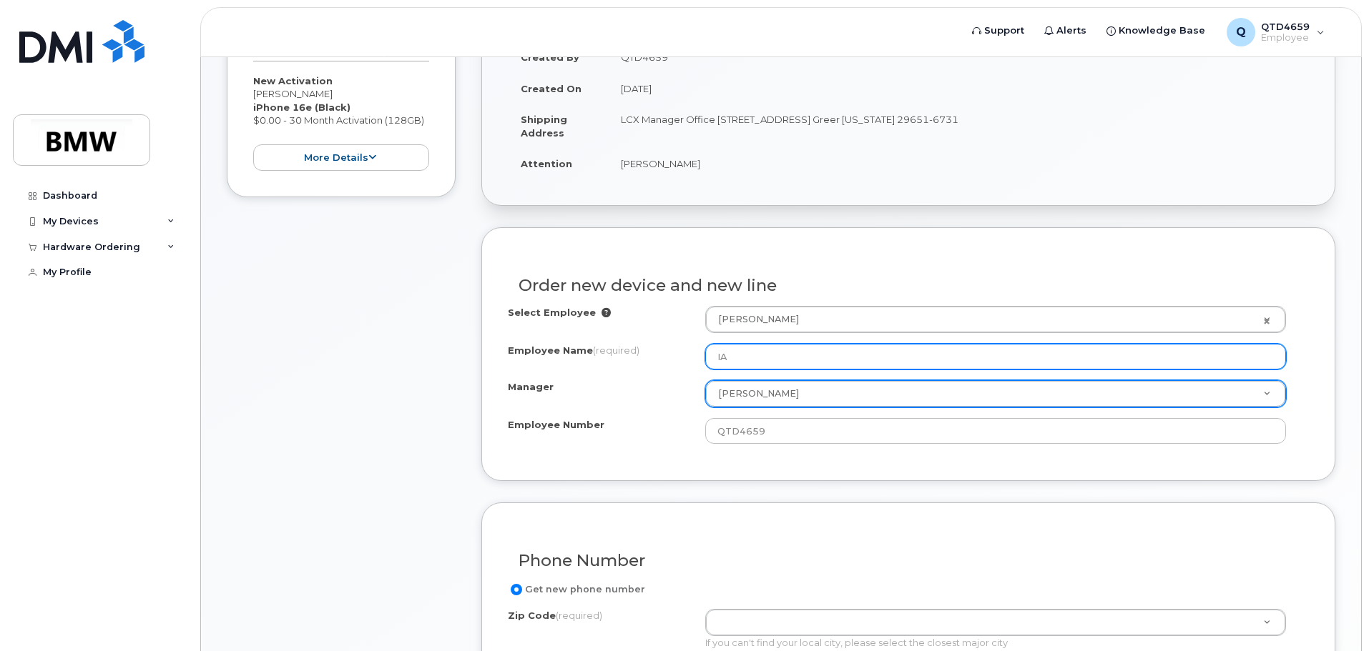
click at [746, 349] on input "IA" at bounding box center [995, 357] width 581 height 26
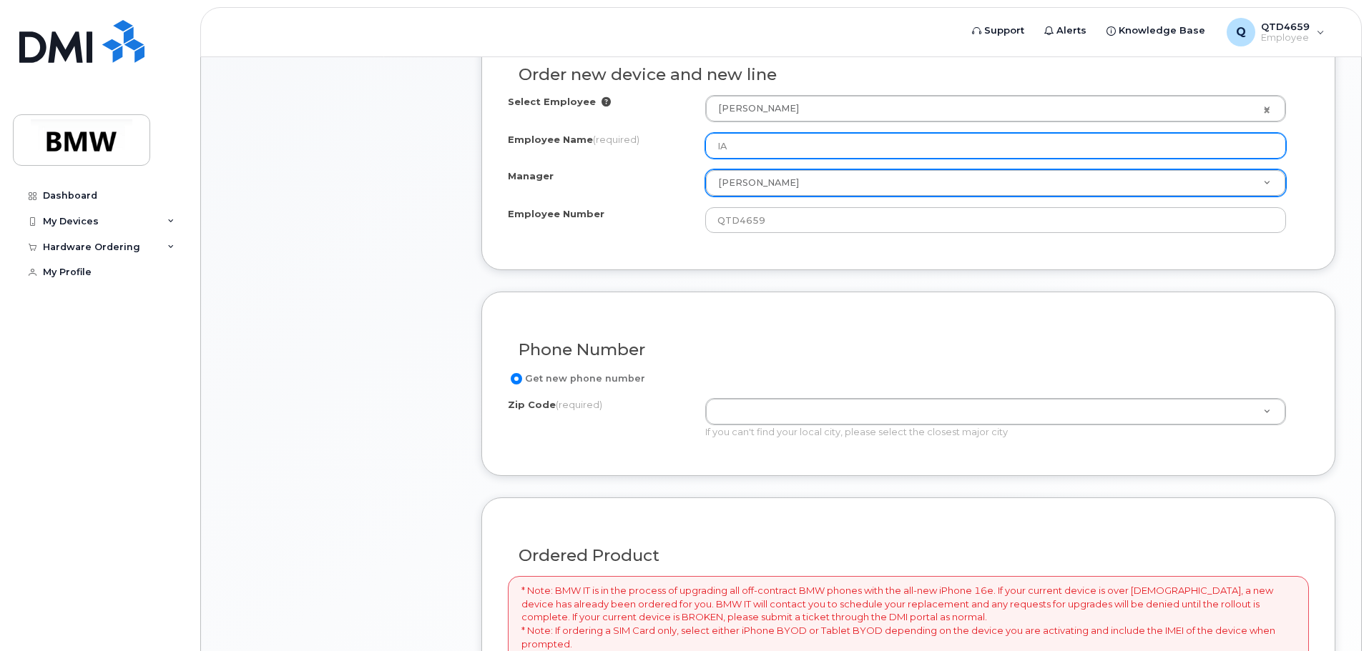
scroll to position [572, 0]
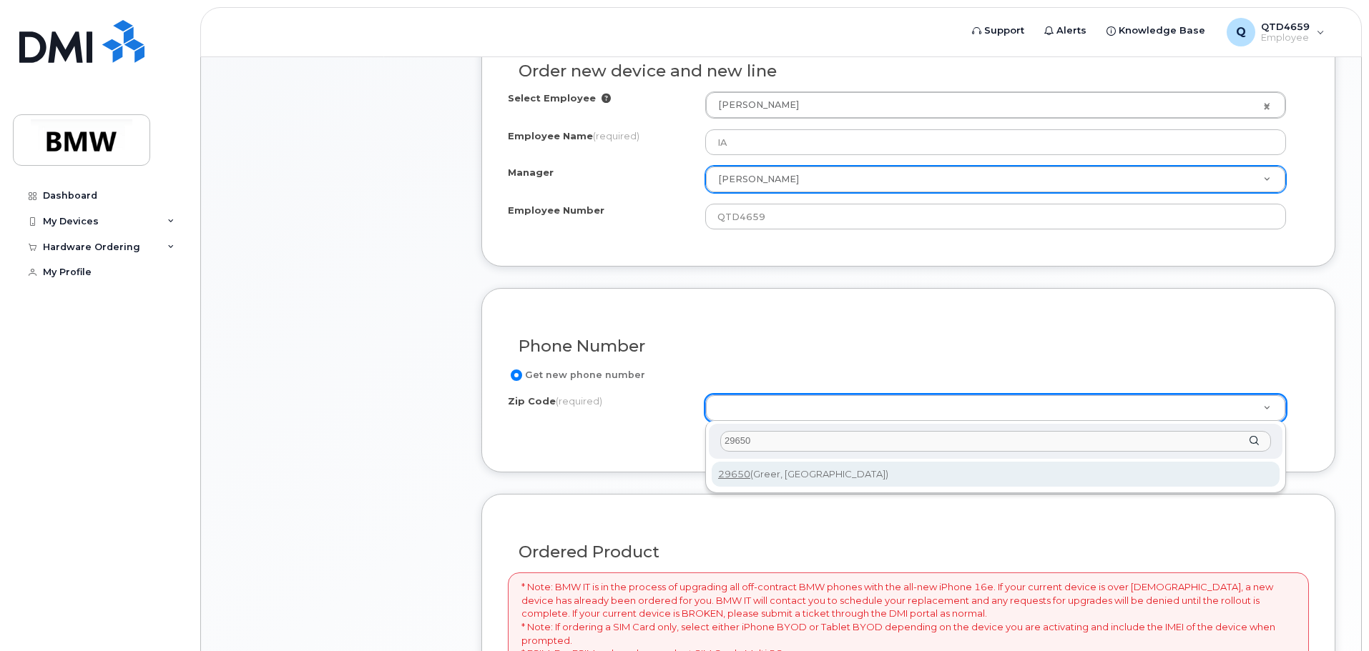
type input "29650"
type input "29650 (Greer, [GEOGRAPHIC_DATA])"
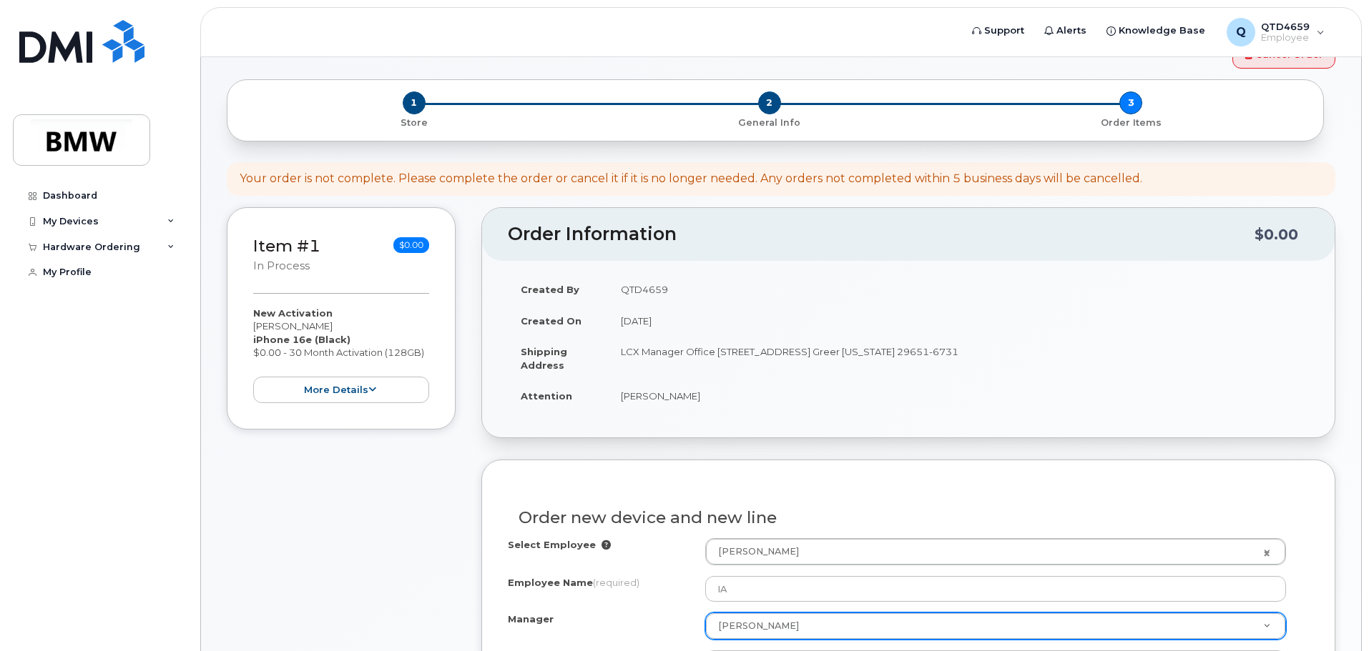
scroll to position [79, 0]
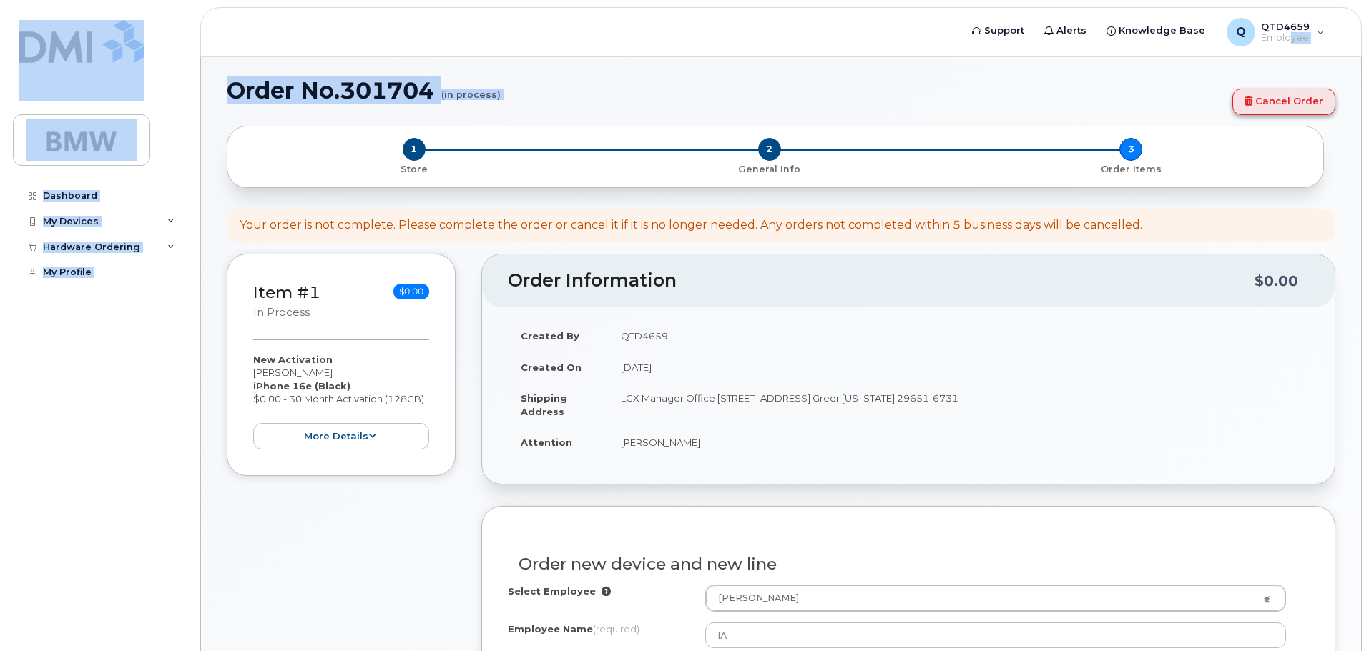
drag, startPoint x: 1291, startPoint y: 35, endPoint x: 1269, endPoint y: 104, distance: 72.6
click at [1274, 97] on link "Cancel Order" at bounding box center [1283, 102] width 103 height 26
click at [1301, 107] on link "Cancel Order" at bounding box center [1283, 102] width 103 height 26
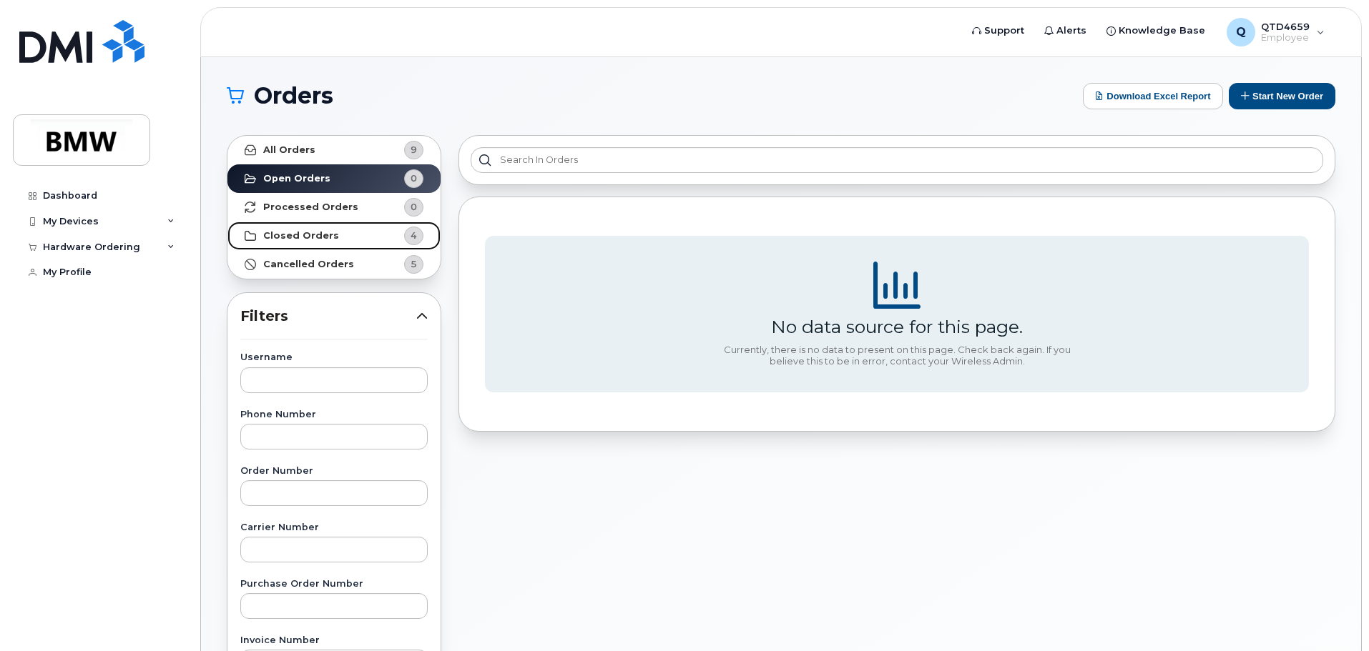
click at [340, 240] on link "Closed Orders 4" at bounding box center [333, 236] width 213 height 29
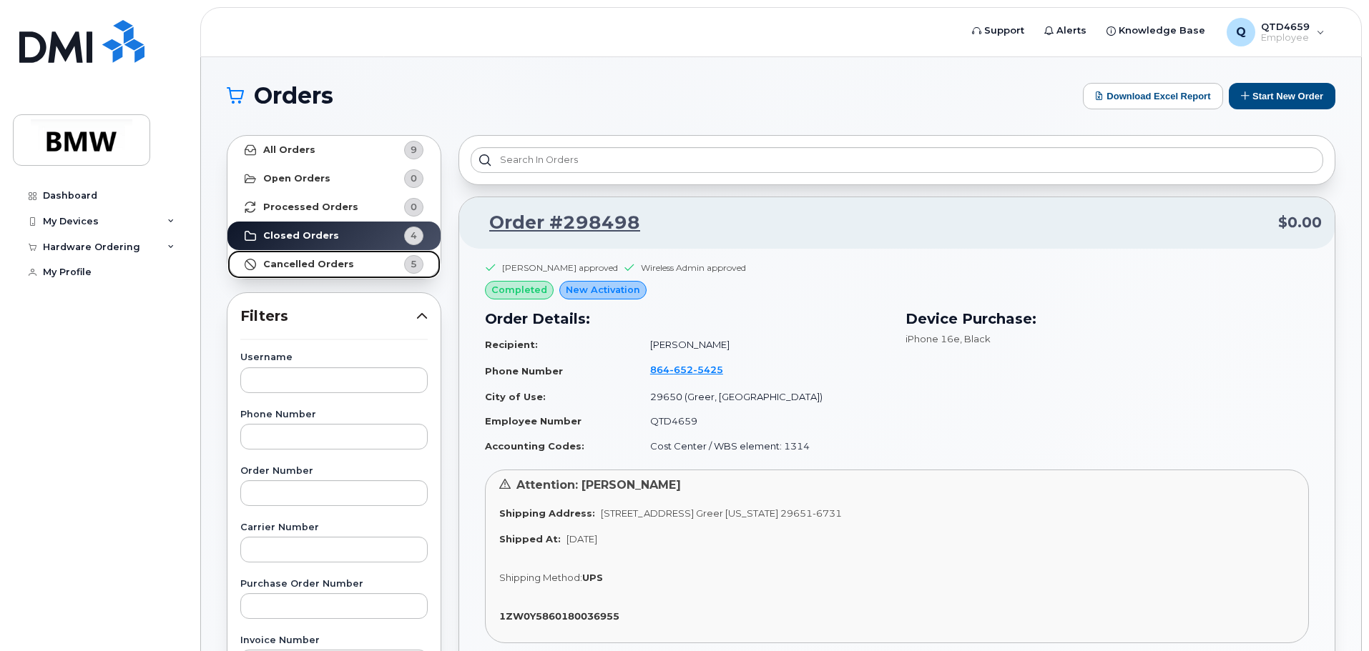
click at [324, 266] on strong "Cancelled Orders" at bounding box center [308, 264] width 91 height 11
